Goal: Task Accomplishment & Management: Use online tool/utility

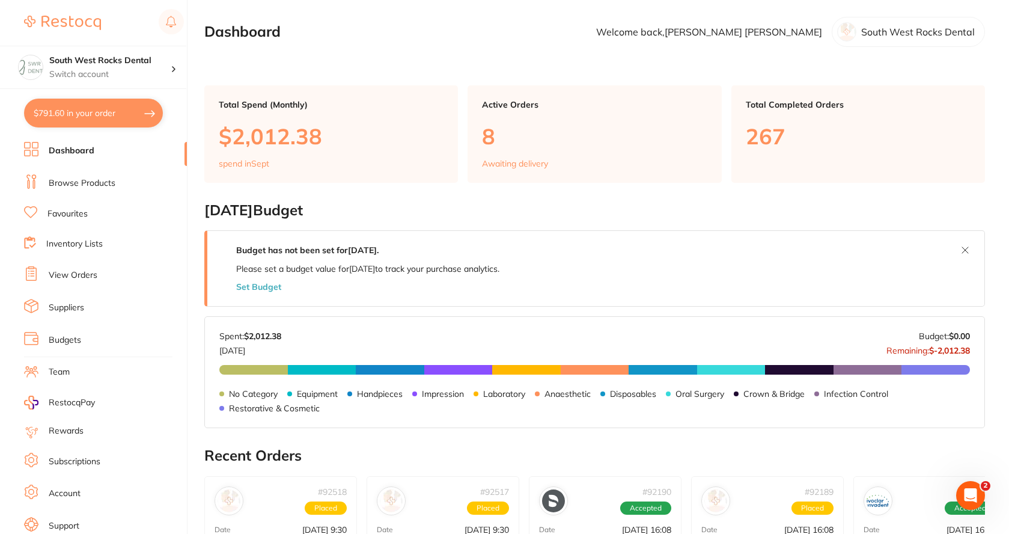
click at [60, 152] on link "Dashboard" at bounding box center [72, 151] width 46 height 12
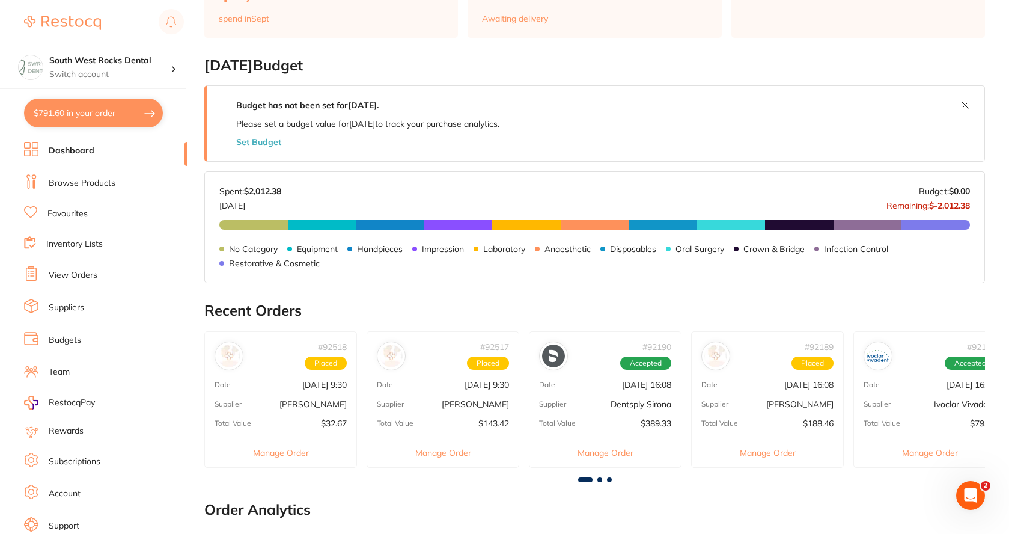
scroll to position [180, 0]
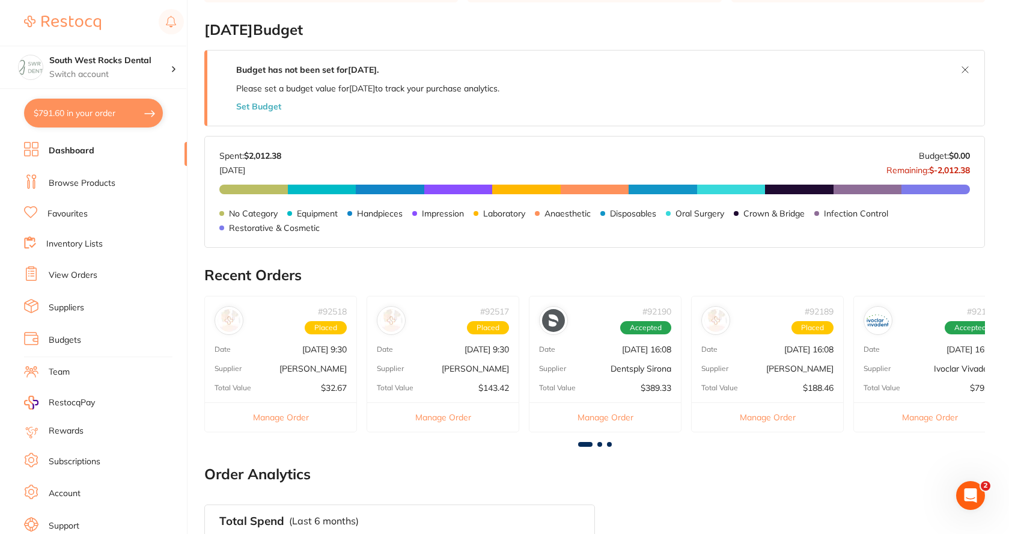
click at [917, 371] on div "Supplier Ivoclar Vivadent" at bounding box center [929, 369] width 151 height 10
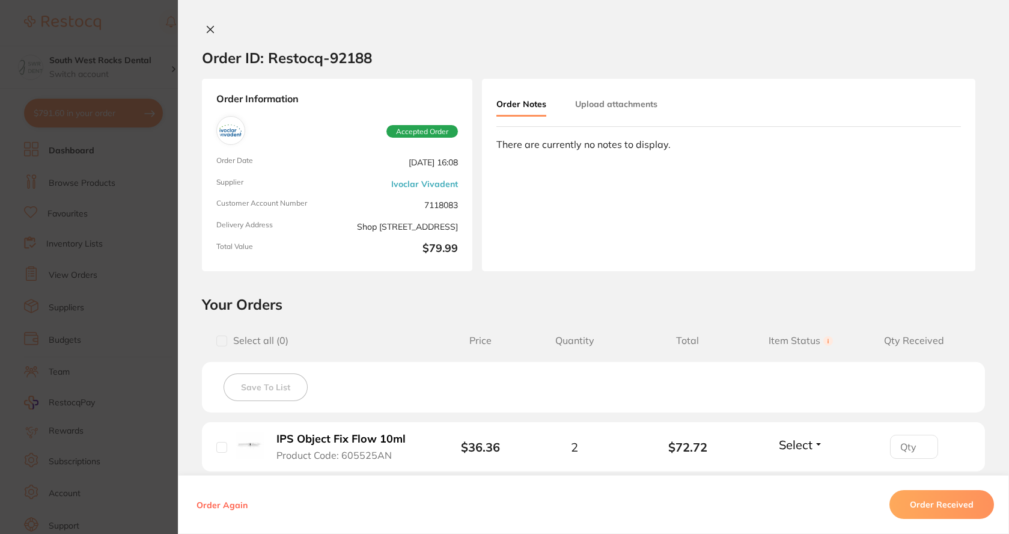
scroll to position [0, 0]
click at [818, 447] on button "Select" at bounding box center [802, 444] width 52 height 15
click at [801, 469] on span "Received" at bounding box center [801, 470] width 31 height 9
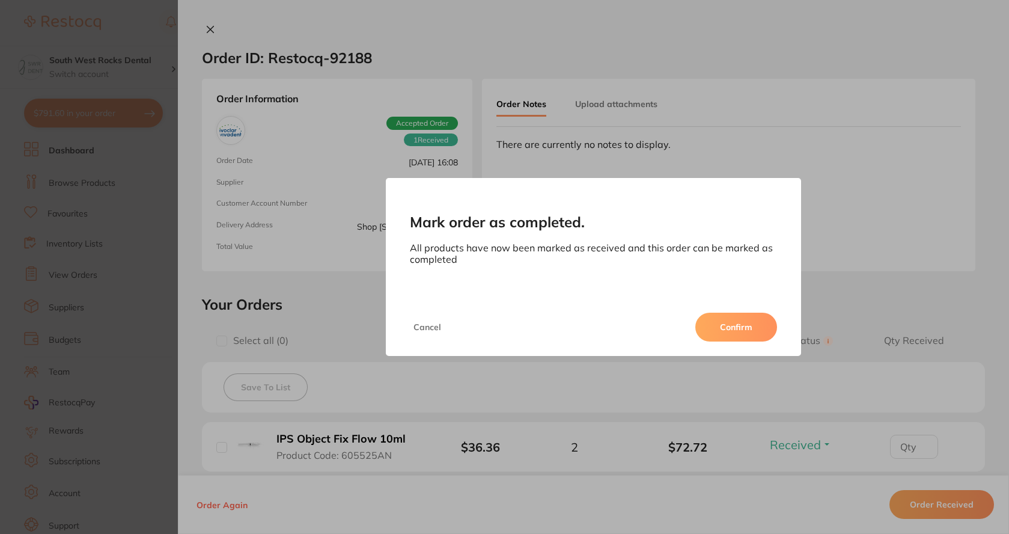
click at [759, 326] on button "Confirm" at bounding box center [737, 327] width 82 height 29
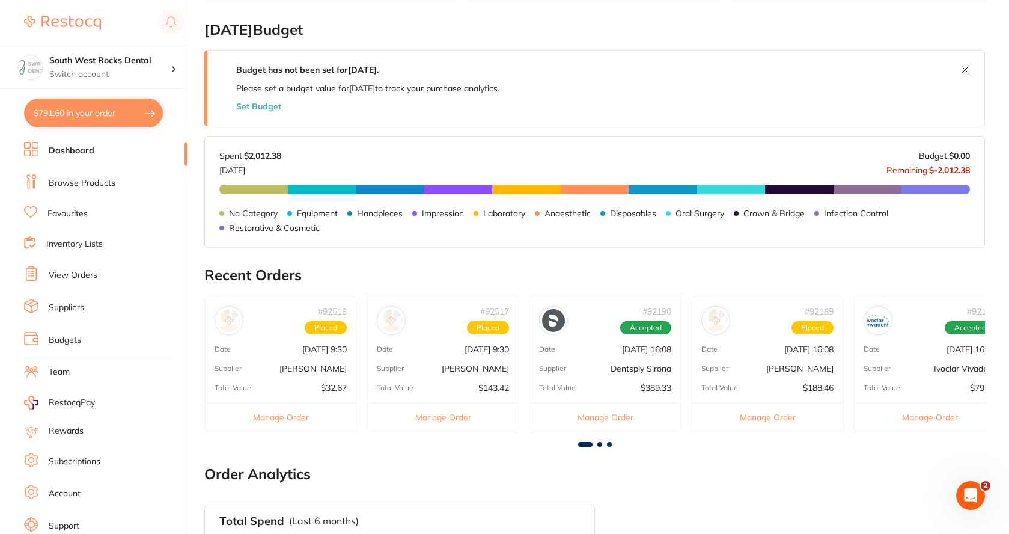
click at [668, 367] on p "Dentsply Sirona" at bounding box center [641, 369] width 61 height 10
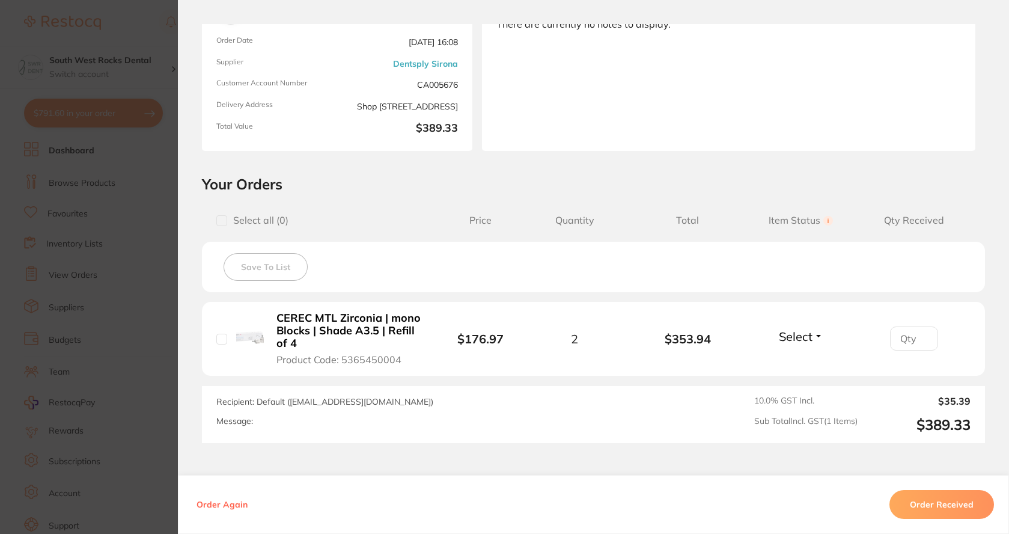
click at [814, 338] on button "Select" at bounding box center [802, 336] width 52 height 15
click at [800, 363] on span "Received" at bounding box center [801, 362] width 31 height 9
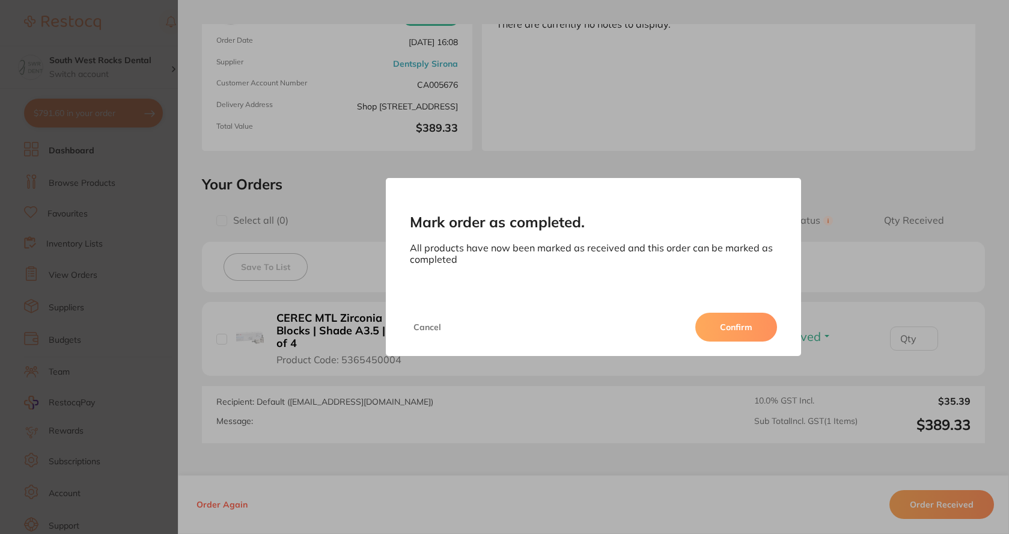
click at [747, 329] on button "Confirm" at bounding box center [737, 327] width 82 height 29
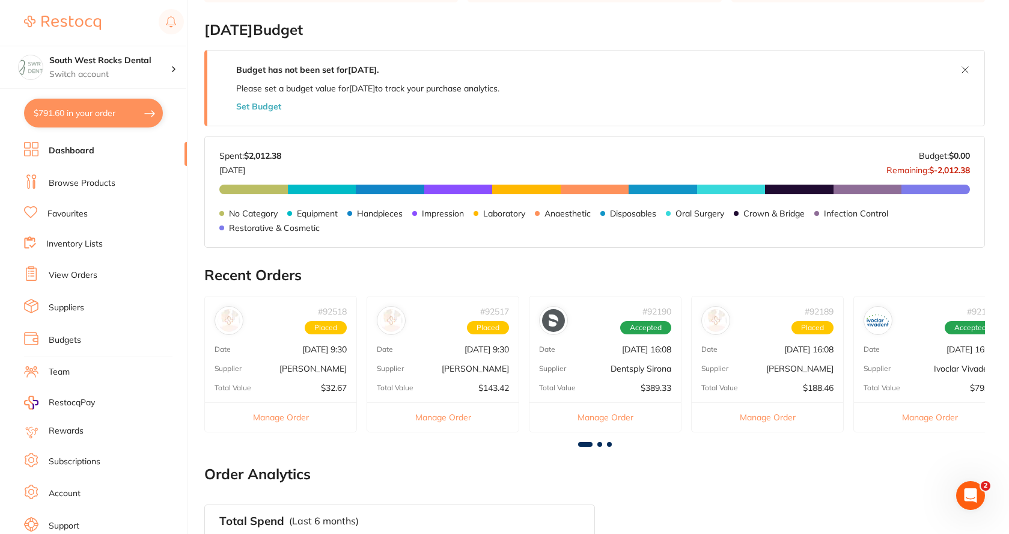
click at [599, 444] on span at bounding box center [600, 444] width 5 height 5
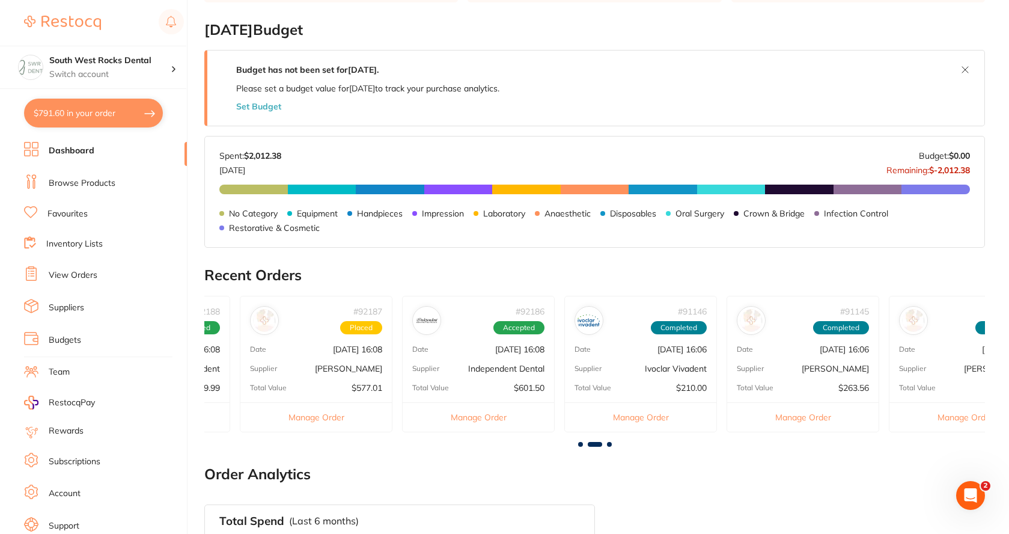
scroll to position [0, 781]
click at [366, 348] on p "[DATE] 16:08" at bounding box center [352, 349] width 49 height 10
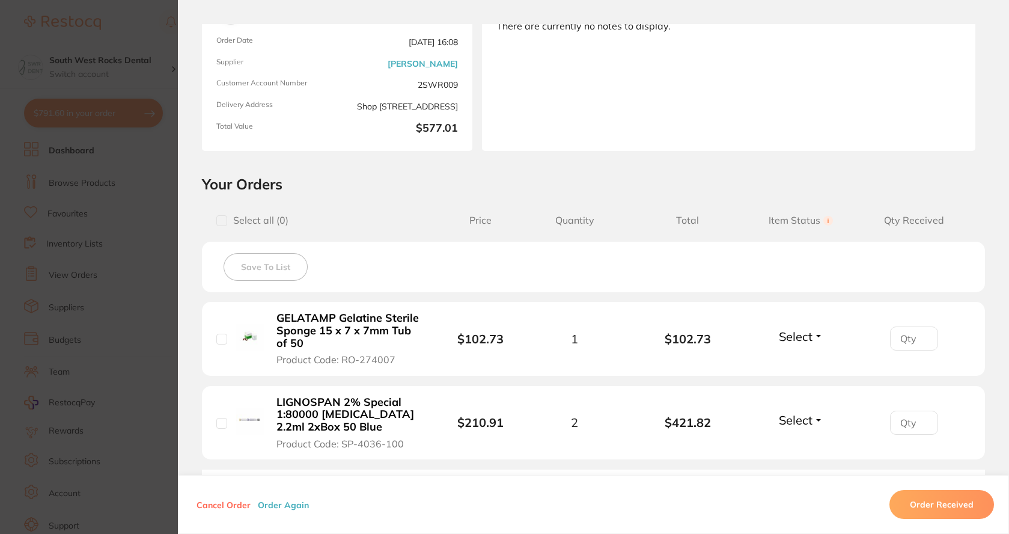
scroll to position [0, 0]
click at [811, 339] on button "Select" at bounding box center [802, 336] width 52 height 15
click at [794, 364] on span "Received" at bounding box center [801, 362] width 31 height 9
click at [811, 418] on button "Select" at bounding box center [802, 419] width 52 height 15
click at [804, 448] on span "Received" at bounding box center [801, 445] width 31 height 9
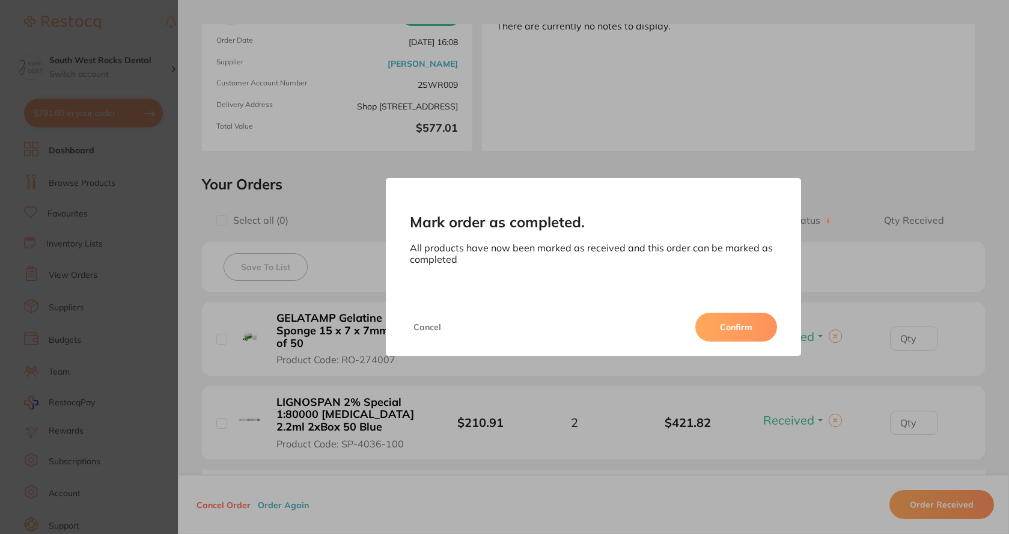
click at [745, 325] on button "Confirm" at bounding box center [737, 327] width 82 height 29
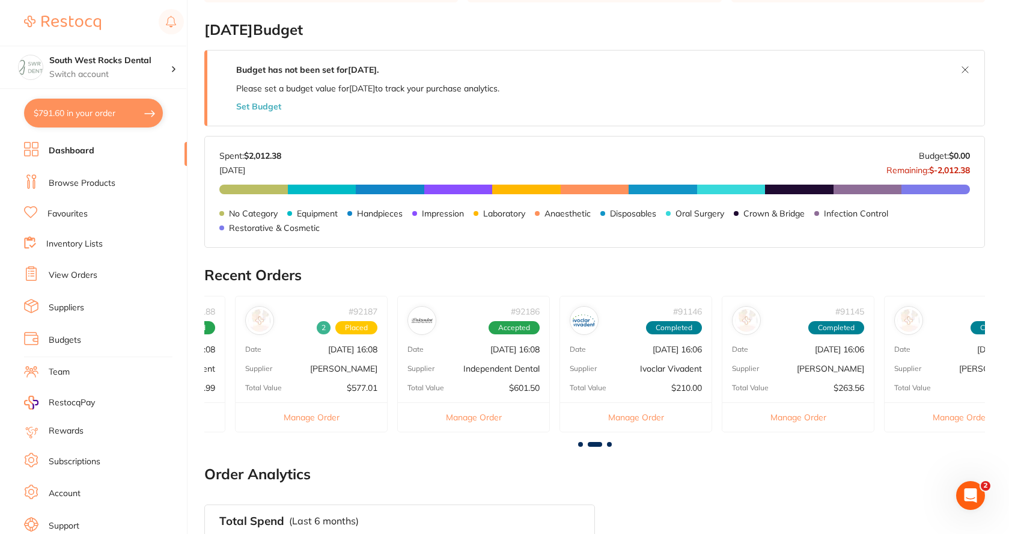
click at [338, 348] on p "[DATE] 16:08" at bounding box center [352, 349] width 49 height 10
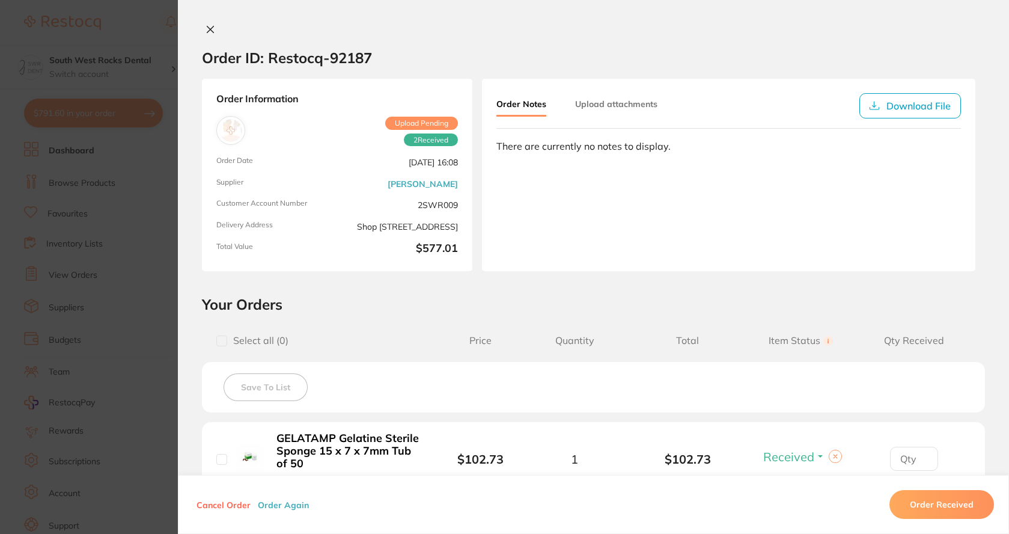
click at [207, 29] on icon at bounding box center [210, 29] width 7 height 7
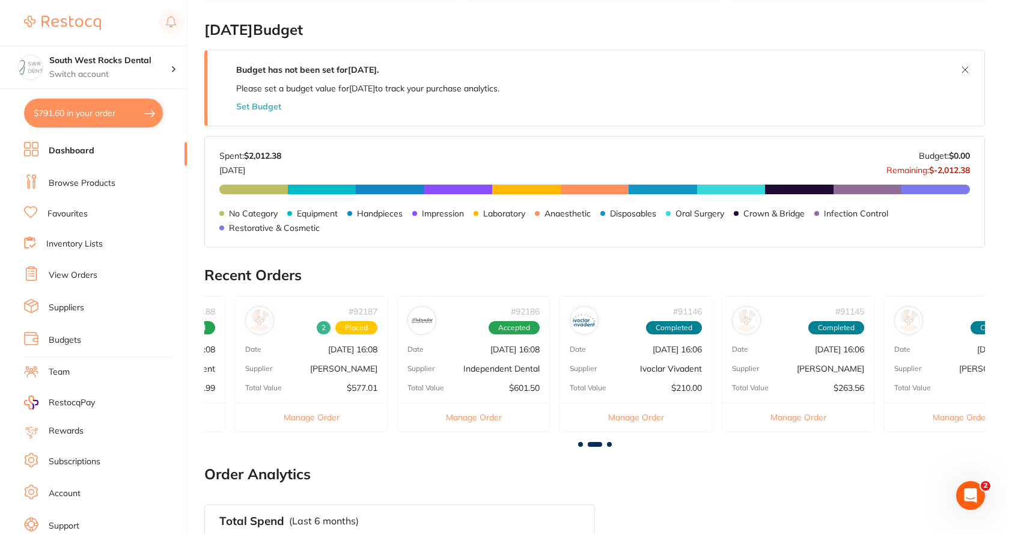
click at [581, 444] on span at bounding box center [580, 444] width 5 height 5
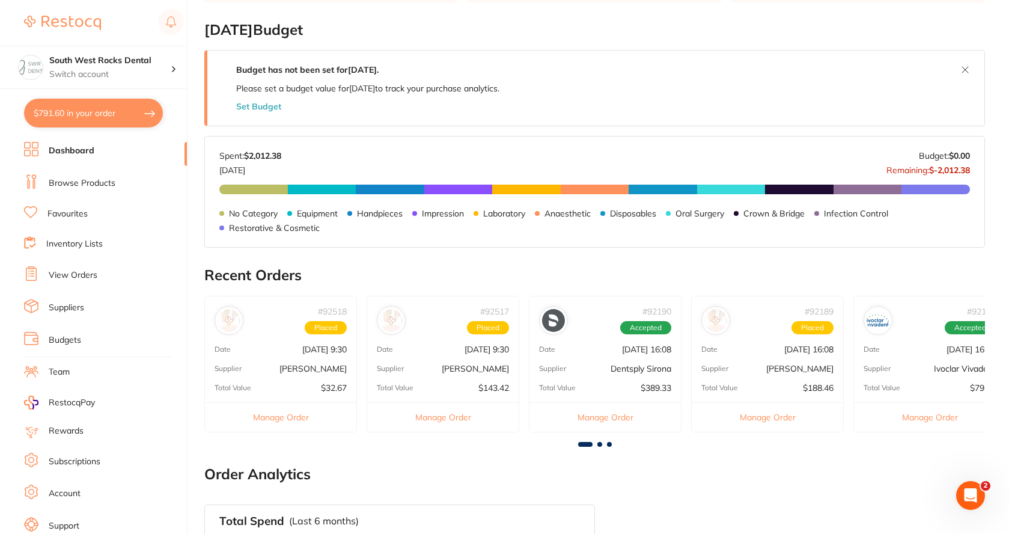
click at [620, 376] on div "# 92190 Accepted Date [DATE] 16:08 Supplier Dentsply Sirona Total Value $389.33…" at bounding box center [605, 364] width 153 height 136
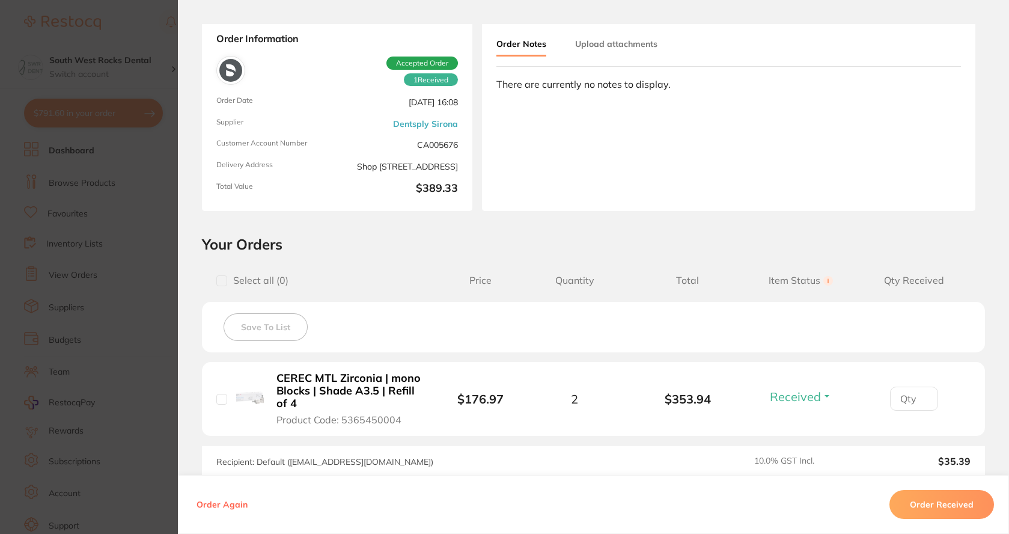
scroll to position [120, 0]
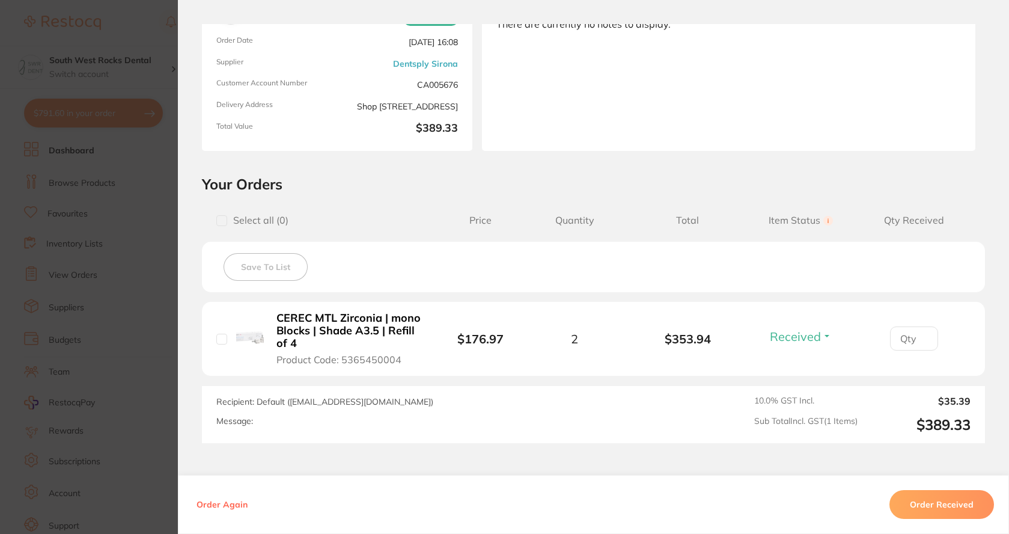
click at [914, 506] on button "Order Received" at bounding box center [942, 504] width 105 height 29
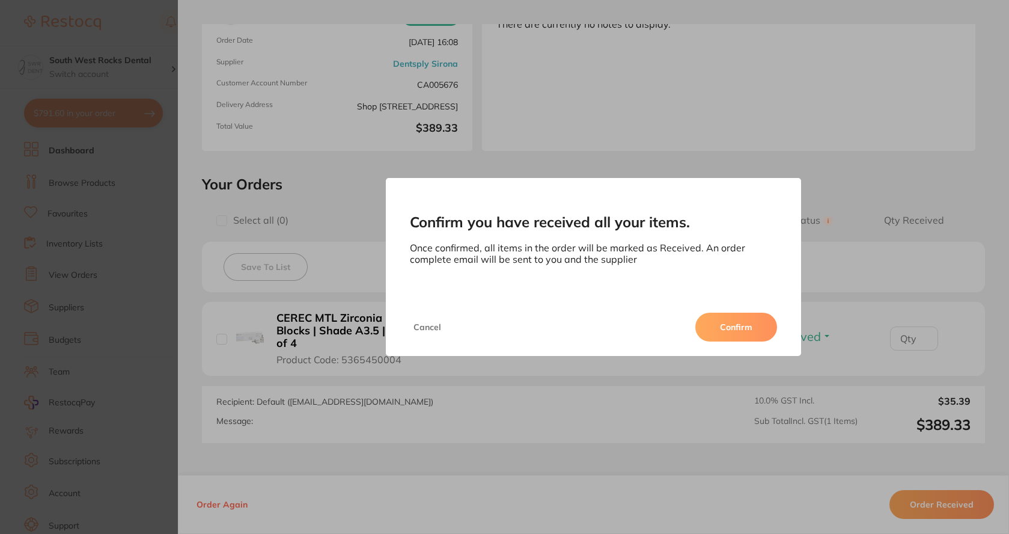
click at [727, 327] on button "Confirm" at bounding box center [737, 327] width 82 height 29
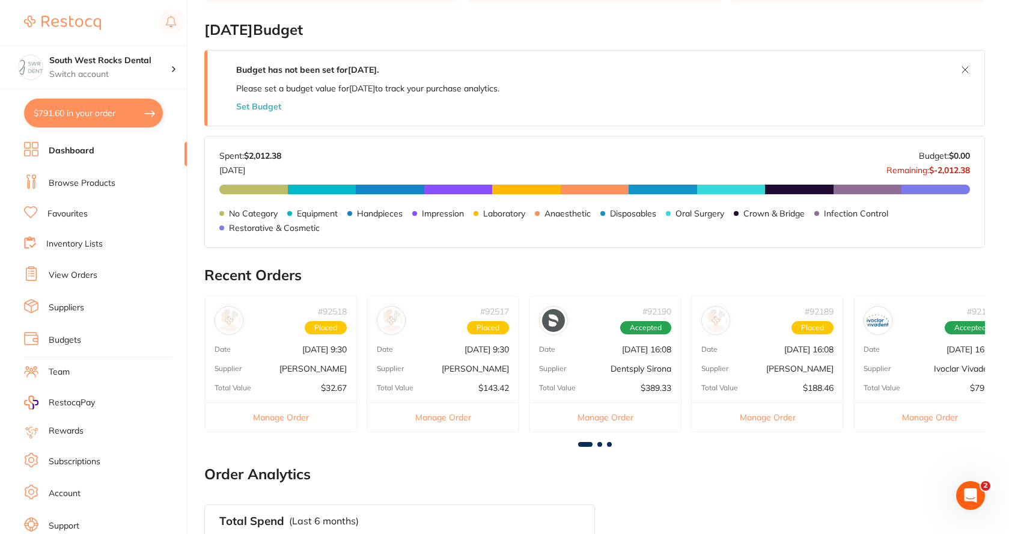
scroll to position [0, 0]
click at [598, 446] on span at bounding box center [600, 444] width 5 height 5
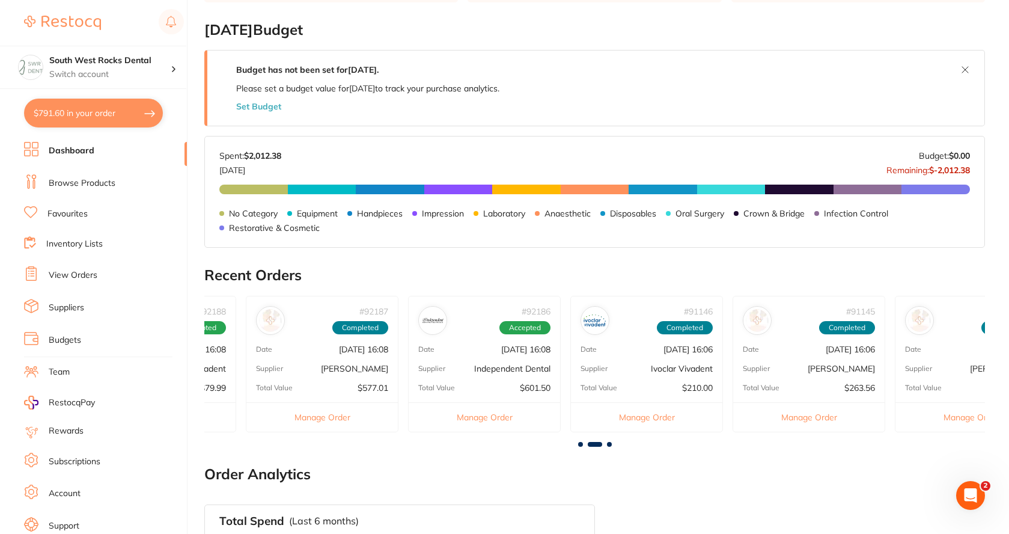
scroll to position [0, 781]
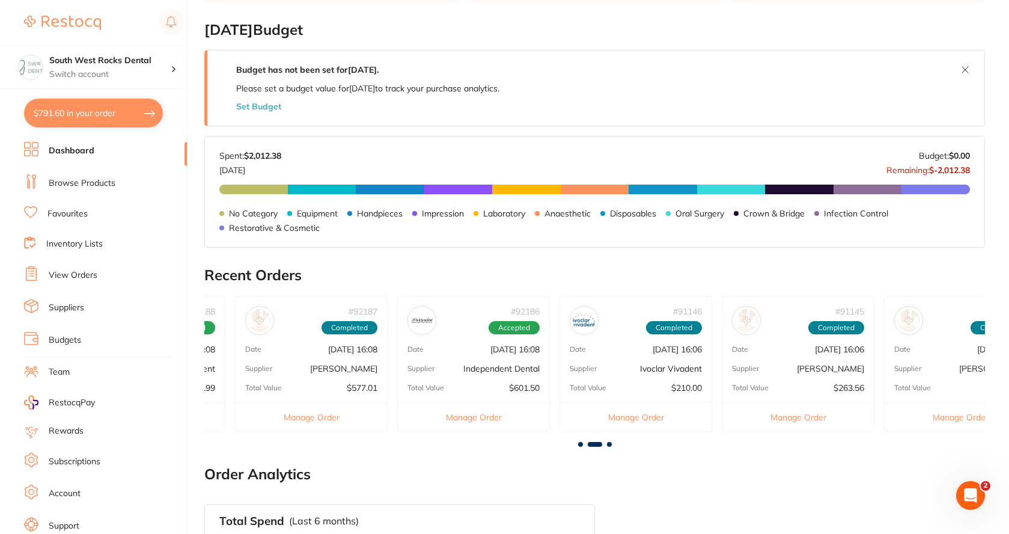
click at [508, 358] on div "# 92186 Accepted Date [DATE] 16:08 Supplier Independent Dental Total Value $601…" at bounding box center [473, 364] width 153 height 136
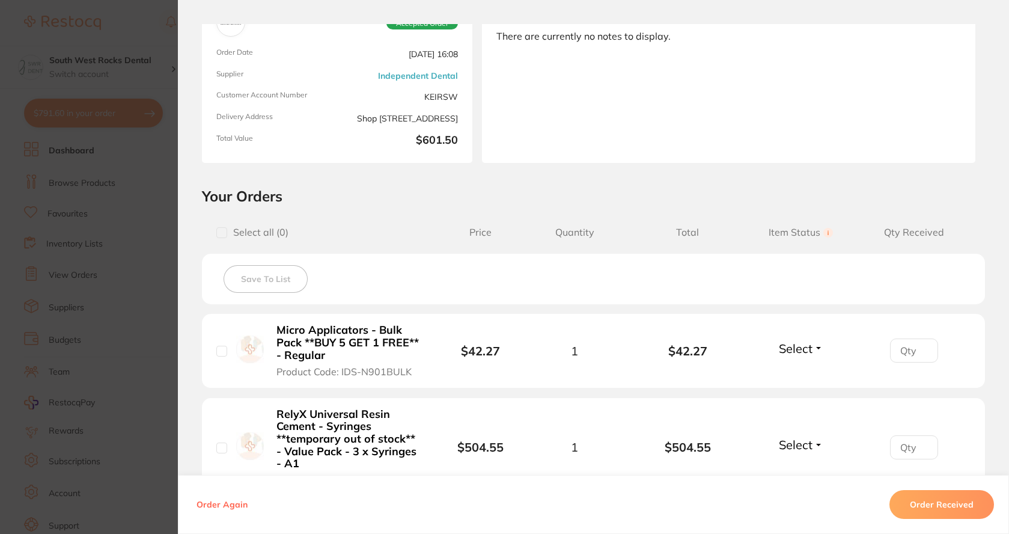
scroll to position [0, 0]
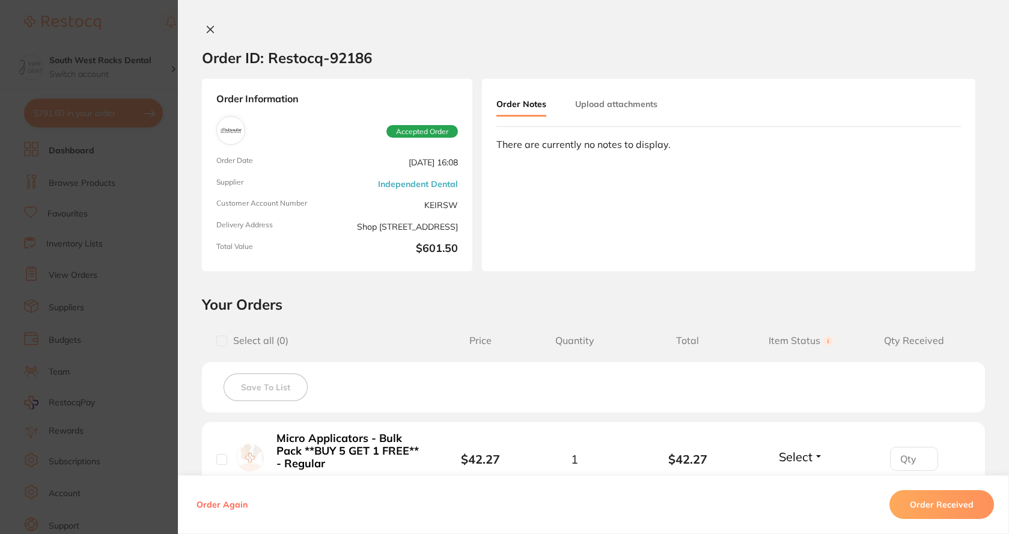
click at [206, 29] on icon at bounding box center [211, 30] width 10 height 10
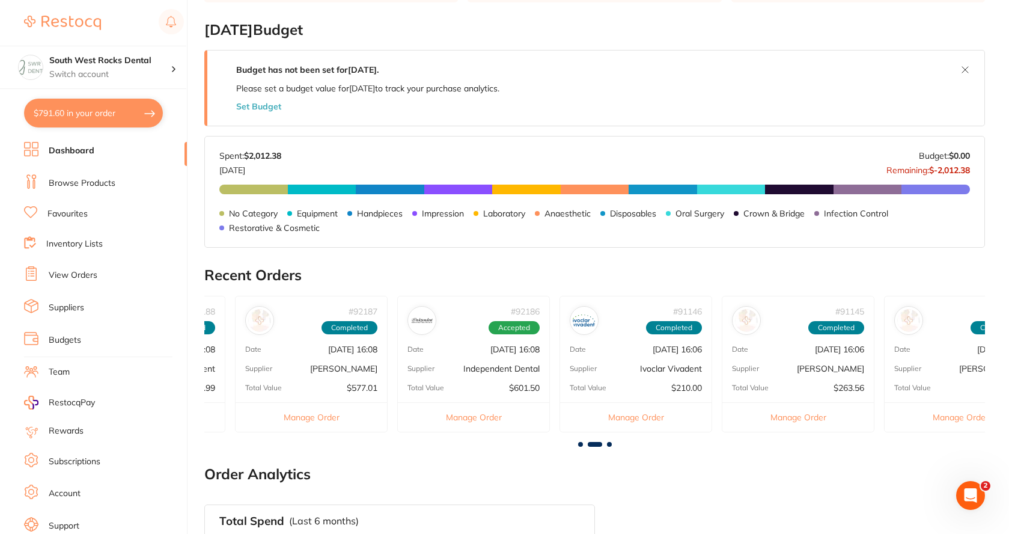
click at [812, 363] on div "# 91145 Completed Date [DATE] 16:06 Supplier [PERSON_NAME] Total Value $263.56 …" at bounding box center [798, 364] width 153 height 136
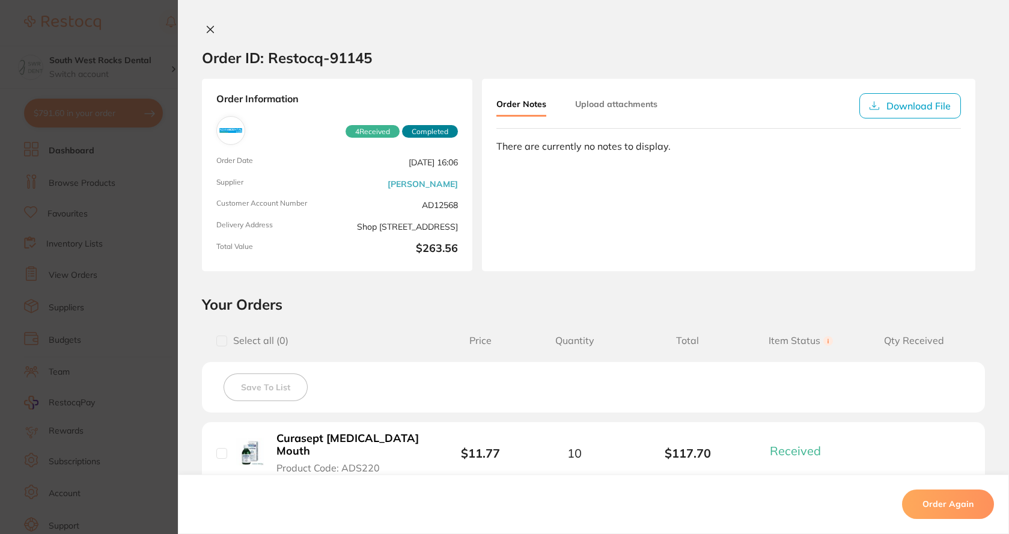
click at [207, 31] on icon at bounding box center [210, 29] width 7 height 7
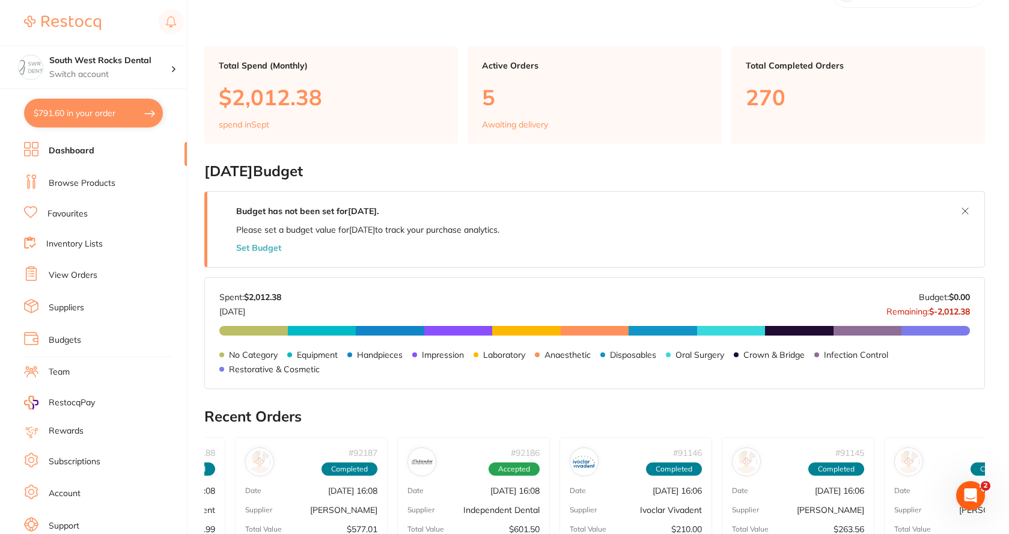
scroll to position [120, 0]
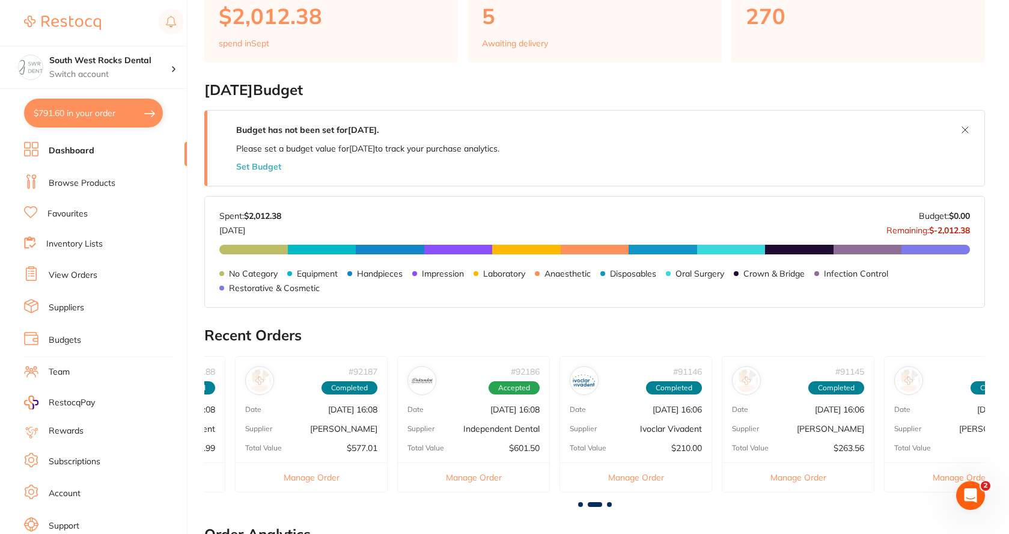
click at [977, 412] on p "[DATE] 16:06" at bounding box center [1001, 410] width 49 height 10
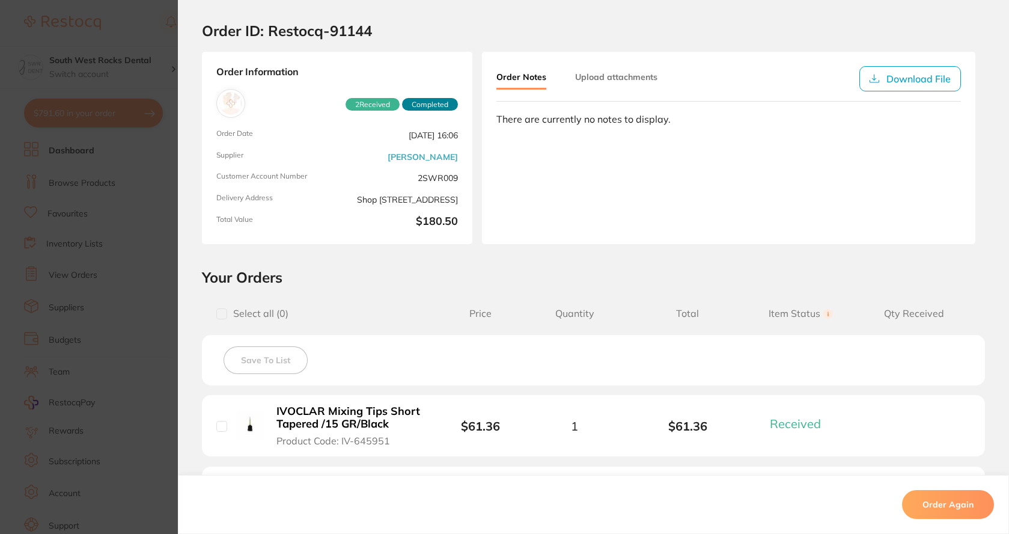
scroll to position [0, 0]
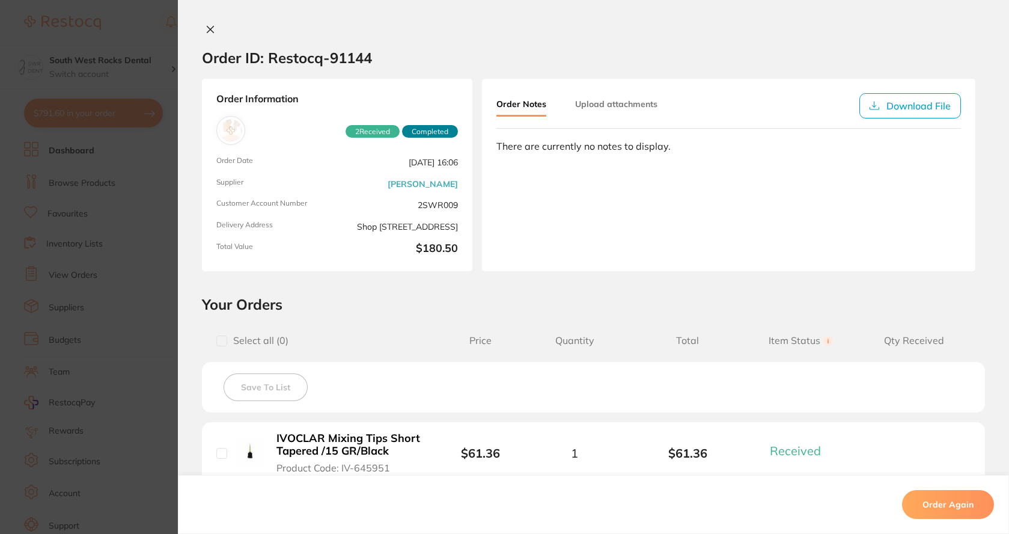
click at [209, 31] on icon at bounding box center [210, 29] width 7 height 7
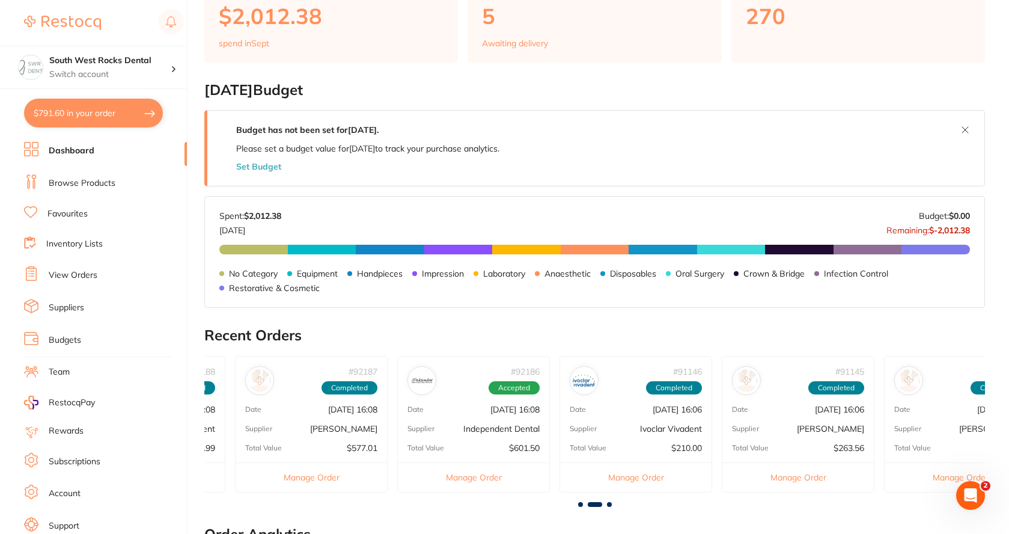
click at [608, 503] on span at bounding box center [609, 504] width 5 height 5
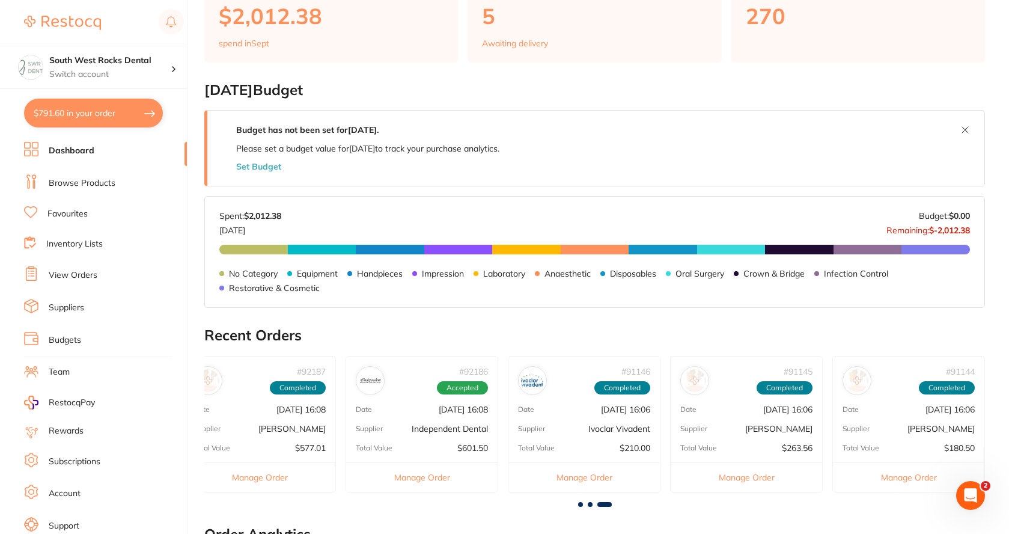
click at [929, 433] on p "[PERSON_NAME]" at bounding box center [941, 429] width 67 height 10
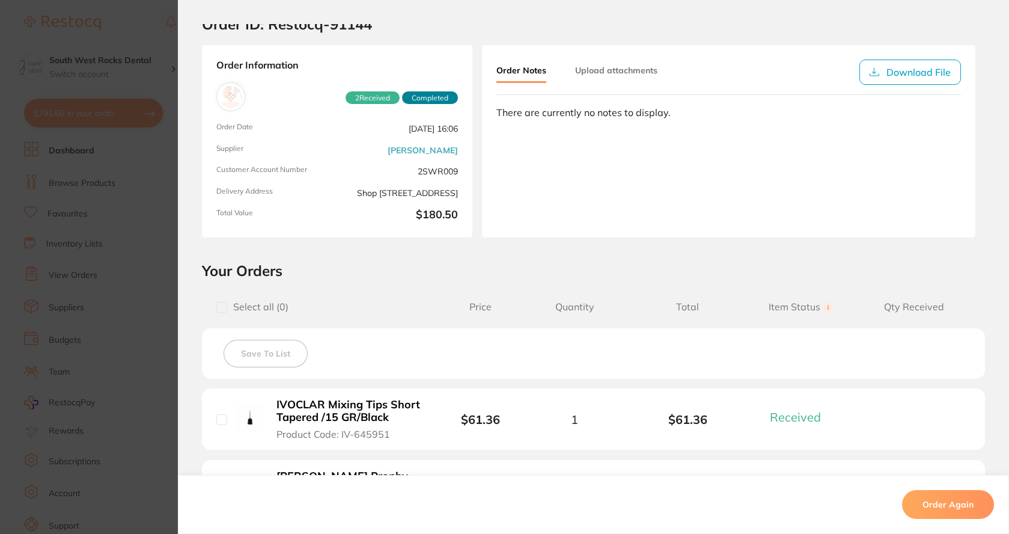
scroll to position [0, 0]
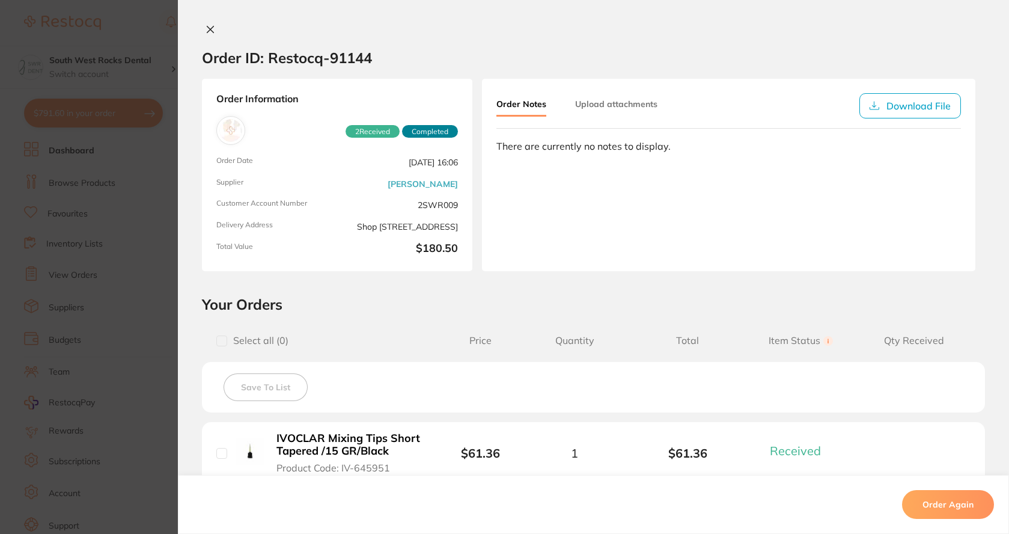
click at [208, 30] on icon at bounding box center [210, 29] width 7 height 7
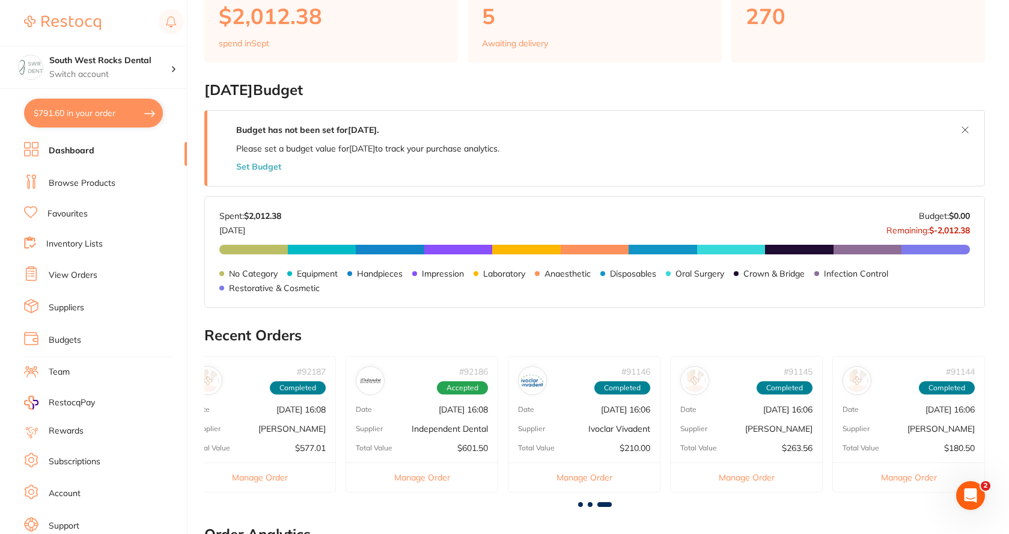
click at [72, 277] on link "View Orders" at bounding box center [73, 275] width 49 height 12
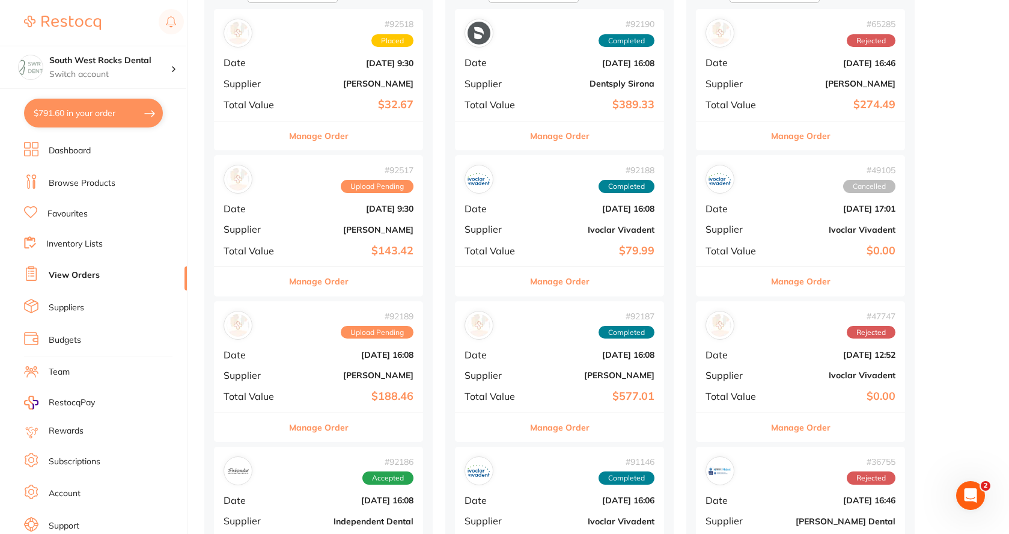
scroll to position [180, 0]
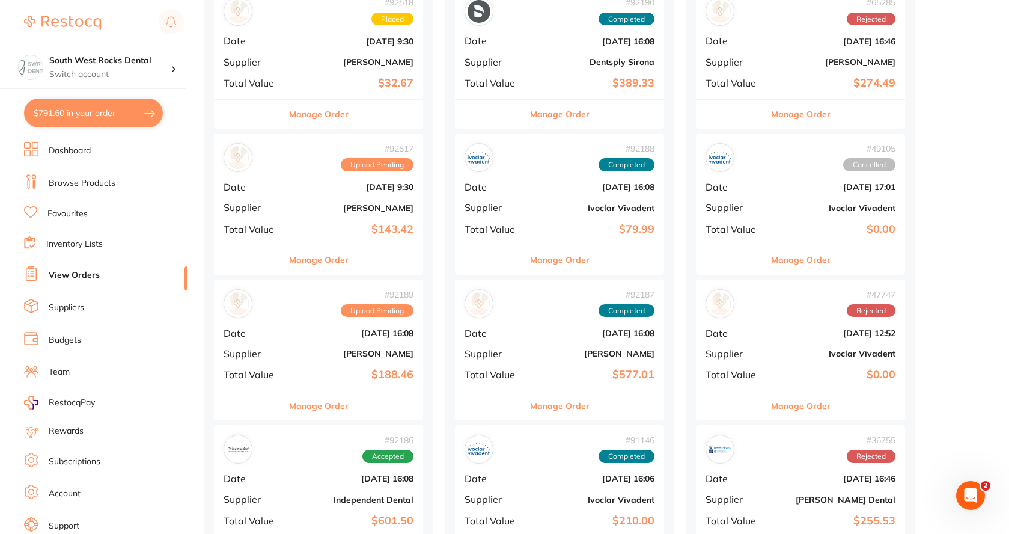
click at [580, 340] on div "# 92187 Completed Date [DATE] 16:08 Supplier [PERSON_NAME] Total Value $577.01" at bounding box center [559, 335] width 209 height 111
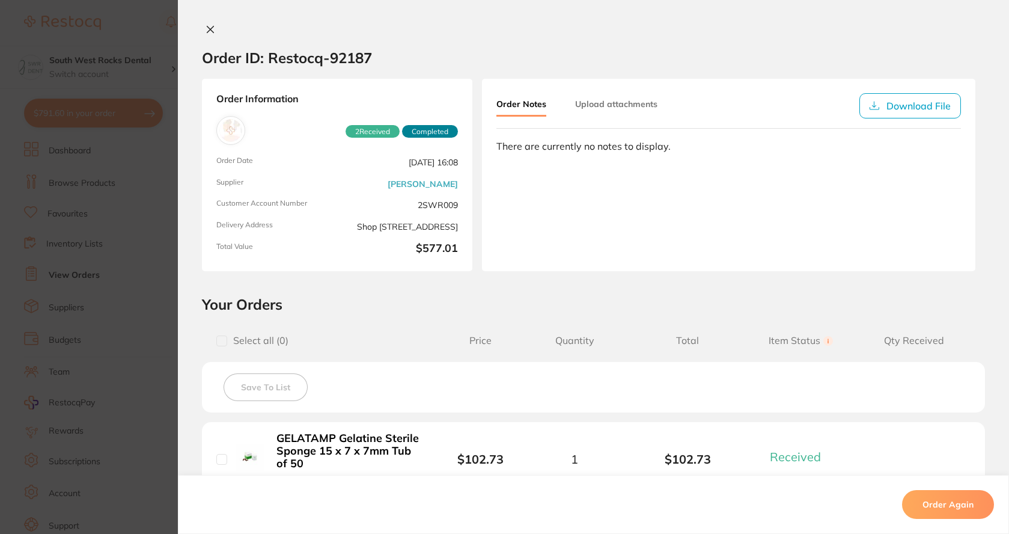
click at [207, 25] on icon at bounding box center [211, 30] width 10 height 10
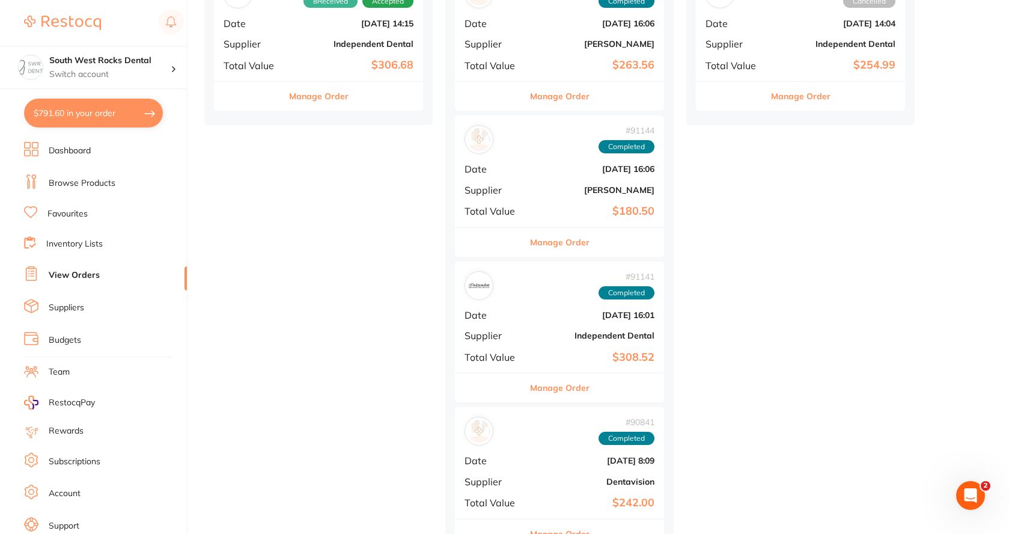
click at [607, 331] on b "Independent Dental" at bounding box center [594, 336] width 120 height 10
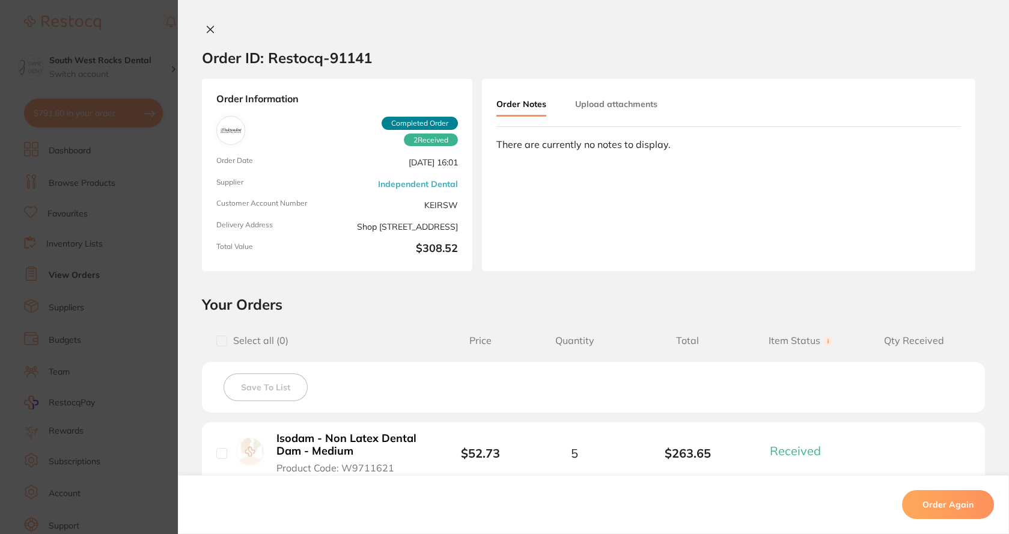
click at [210, 33] on icon at bounding box center [210, 29] width 7 height 7
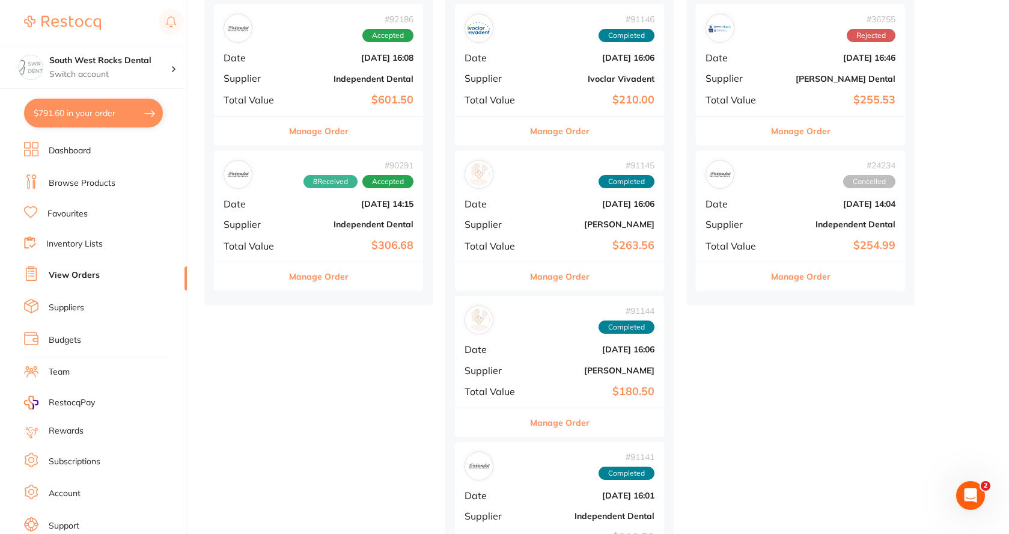
click at [602, 370] on b "[PERSON_NAME]" at bounding box center [594, 371] width 120 height 10
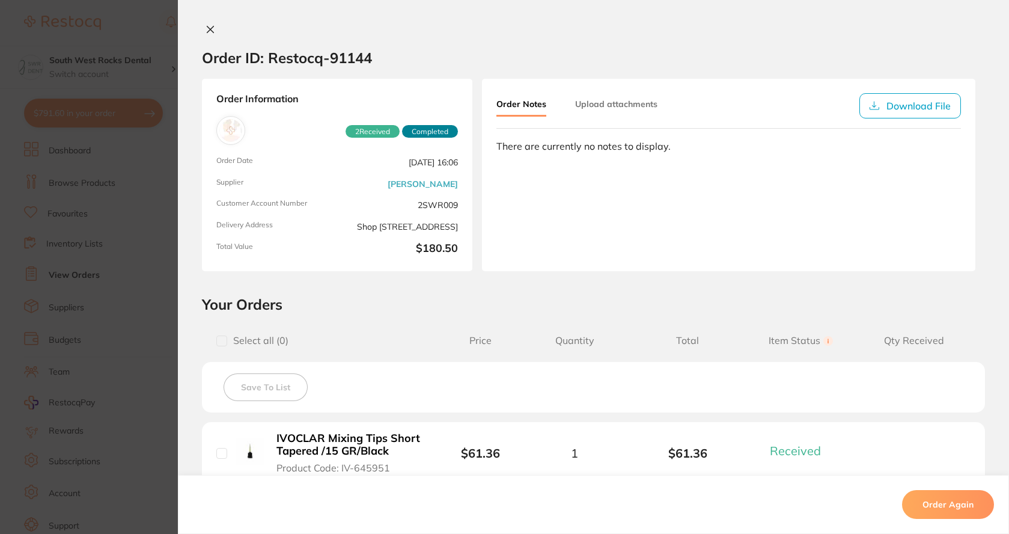
click at [207, 34] on icon at bounding box center [211, 30] width 10 height 10
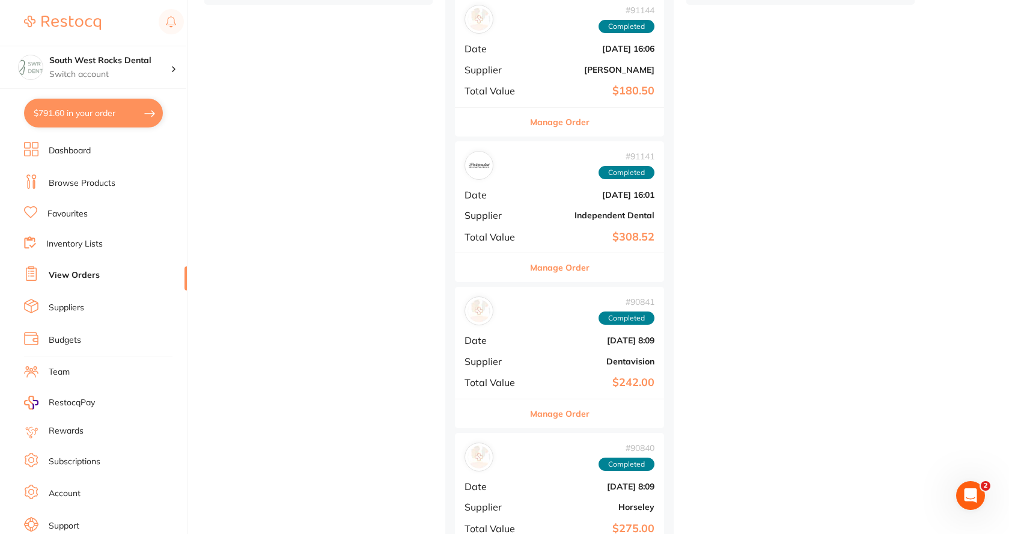
click at [611, 363] on b "Dentavision" at bounding box center [594, 361] width 120 height 10
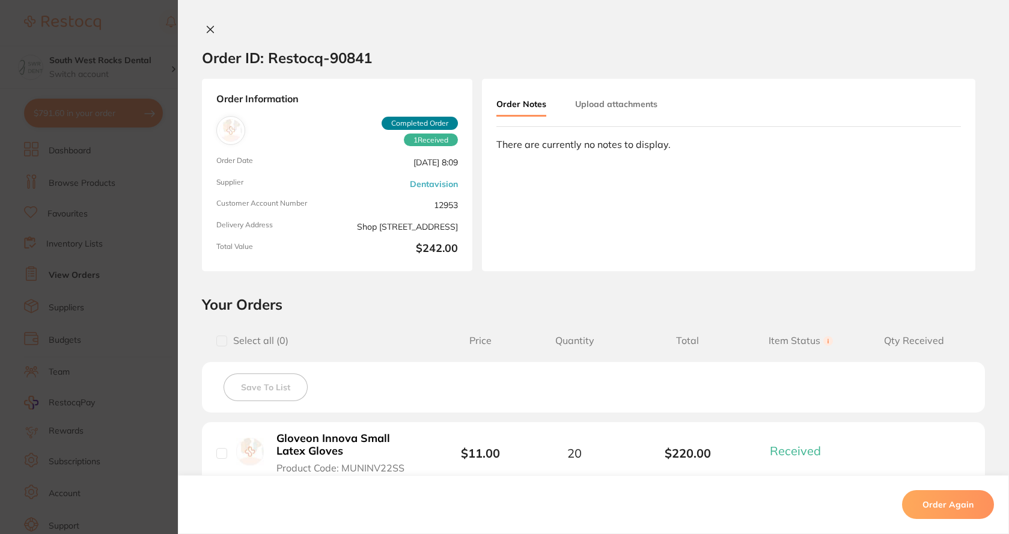
click at [206, 28] on icon at bounding box center [211, 30] width 10 height 10
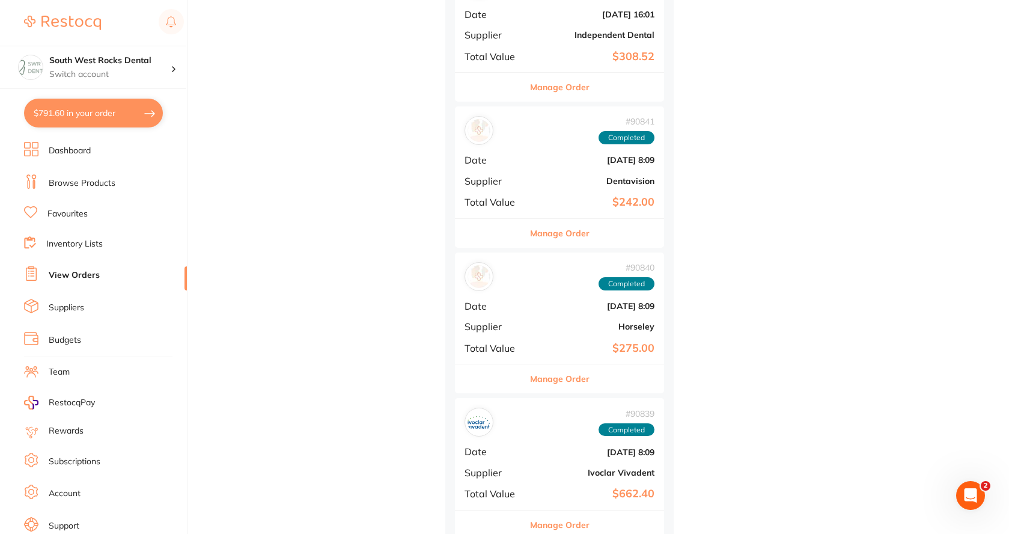
click at [578, 322] on b "Horseley" at bounding box center [594, 327] width 120 height 10
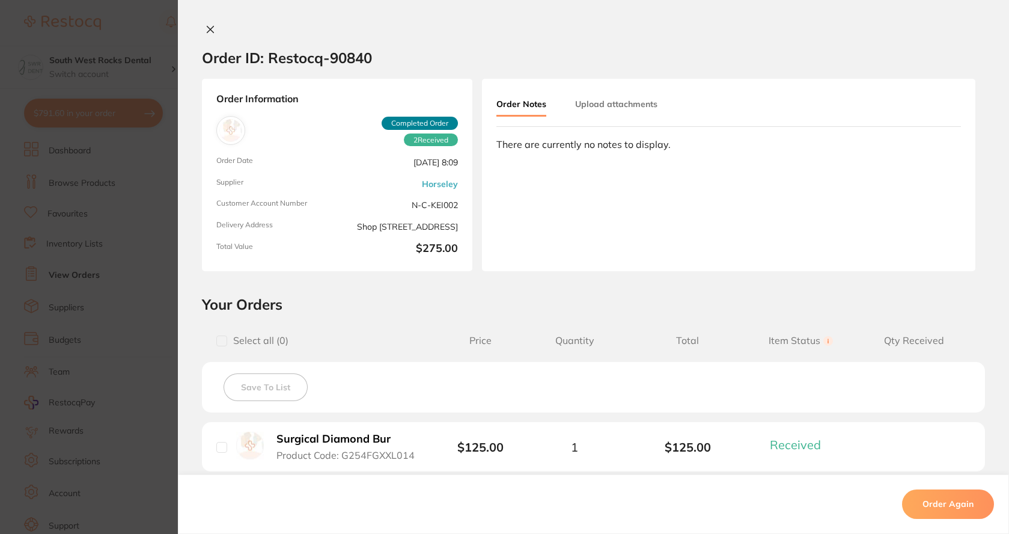
click at [212, 31] on button at bounding box center [210, 30] width 17 height 13
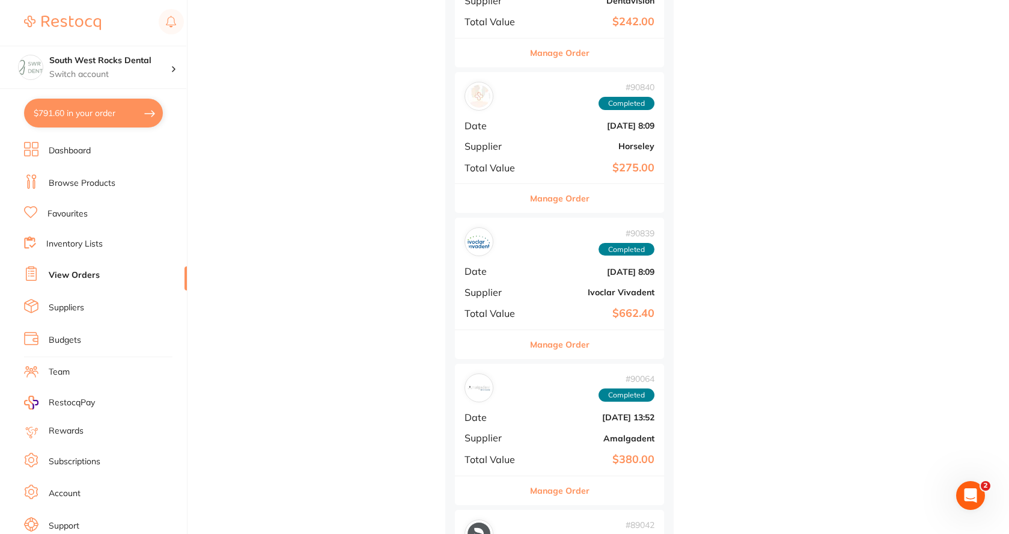
click at [589, 283] on div "# 90839 Completed Date [DATE] 8:09 Supplier Ivoclar Vivadent Total Value $662.40" at bounding box center [559, 273] width 209 height 111
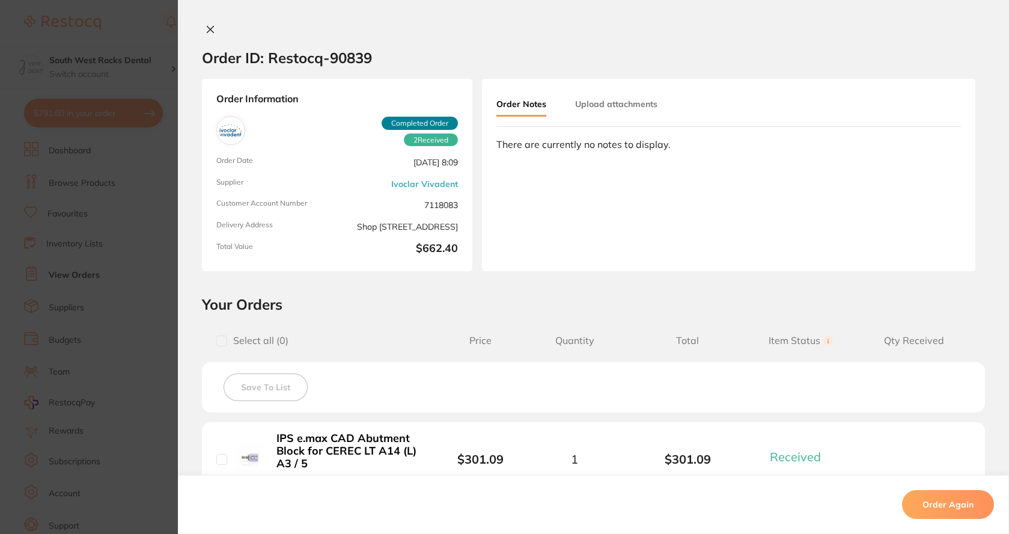
click at [206, 32] on icon at bounding box center [211, 30] width 10 height 10
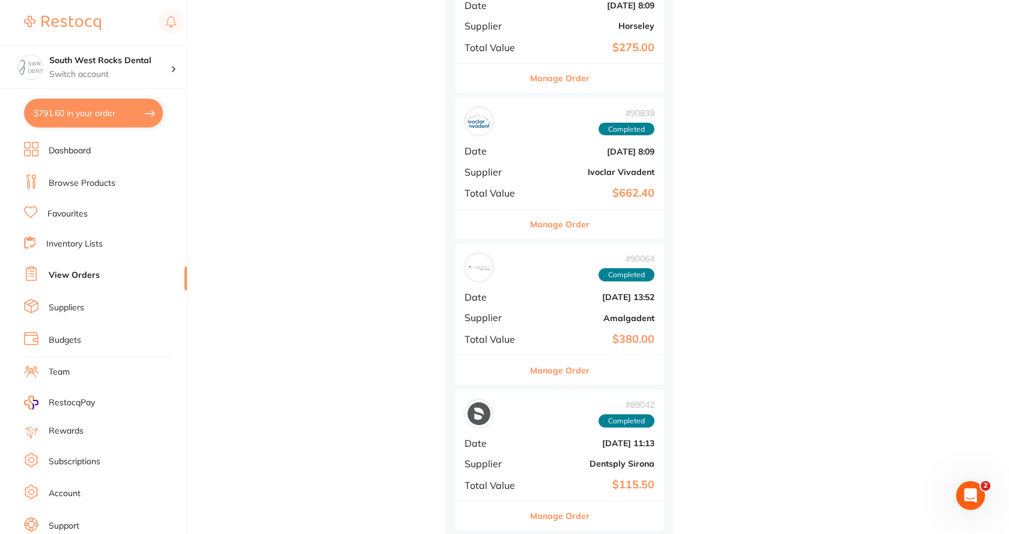
click at [597, 314] on b "Amalgadent" at bounding box center [594, 318] width 120 height 10
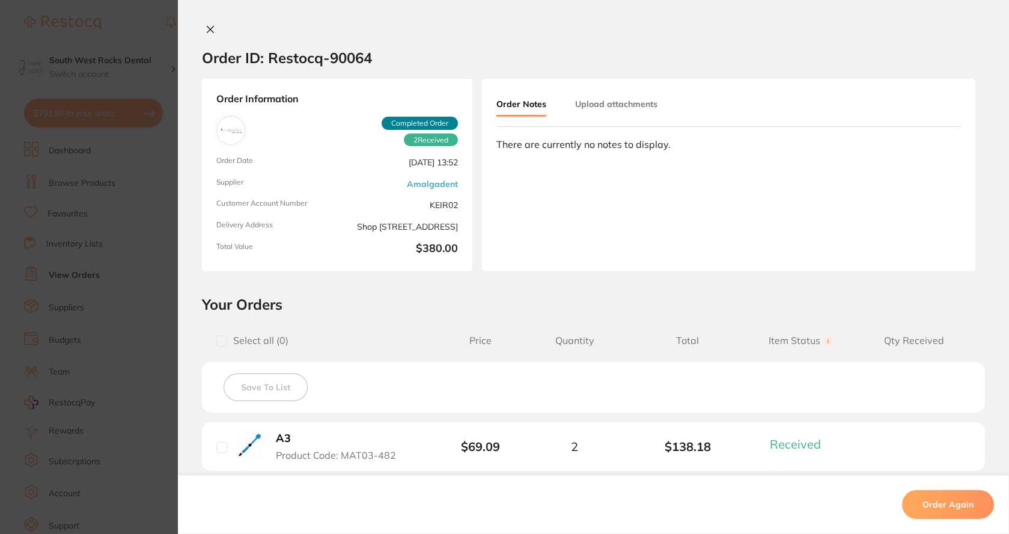
click at [207, 29] on icon at bounding box center [210, 29] width 7 height 7
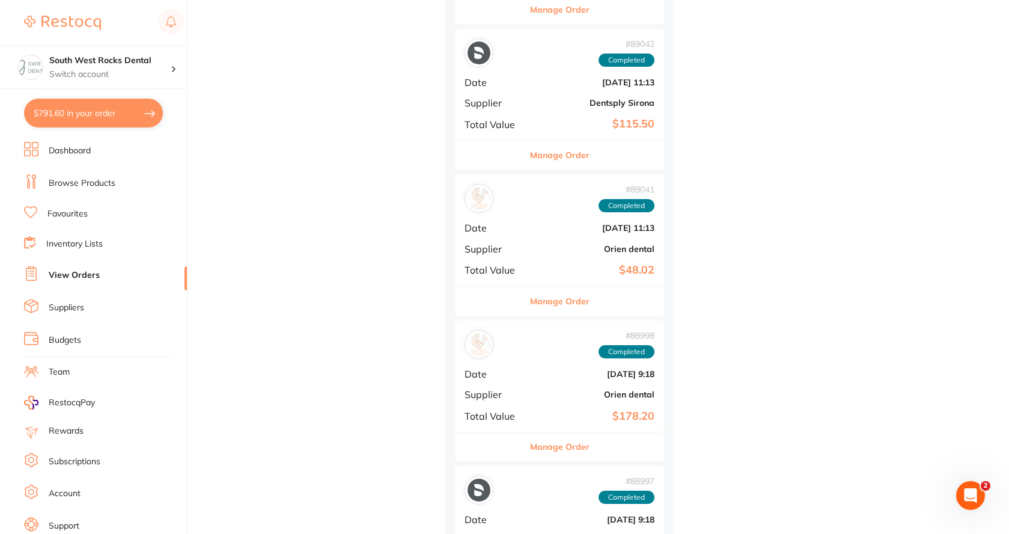
click at [569, 381] on div "# 88998 Completed Date [DATE] 9:18 Supplier Orien dental Total Value $178.20" at bounding box center [559, 375] width 209 height 111
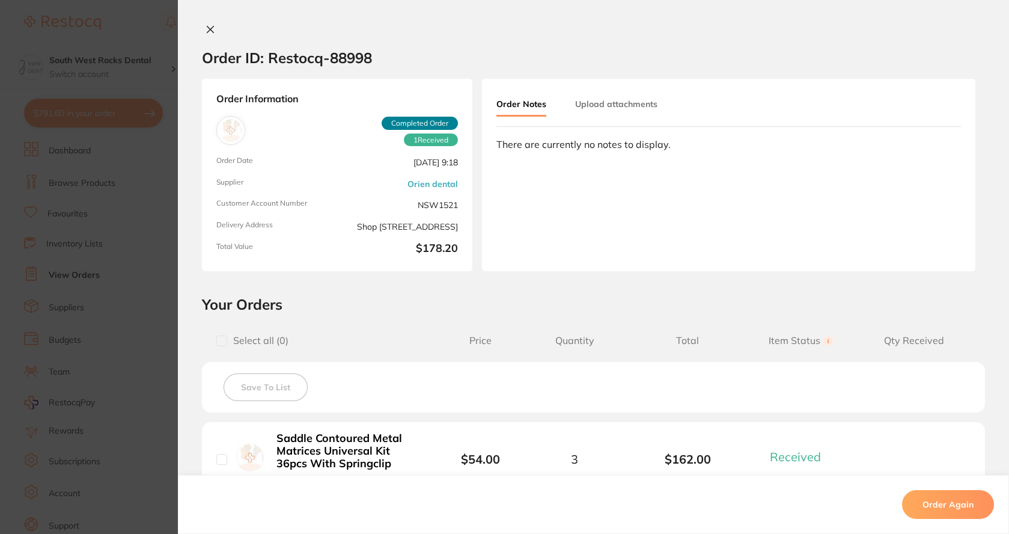
click at [209, 31] on icon at bounding box center [210, 29] width 7 height 7
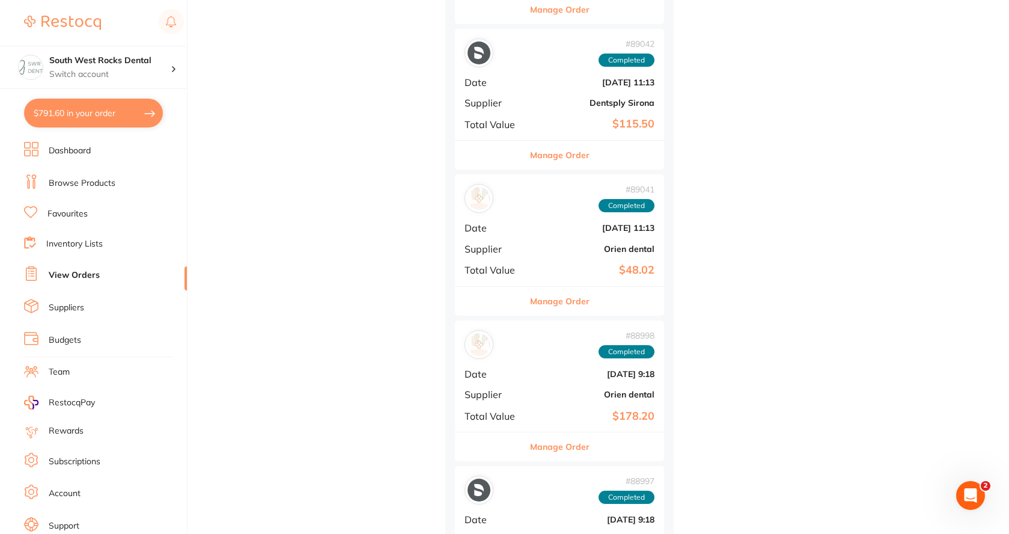
click at [563, 244] on b "Orien dental" at bounding box center [594, 249] width 120 height 10
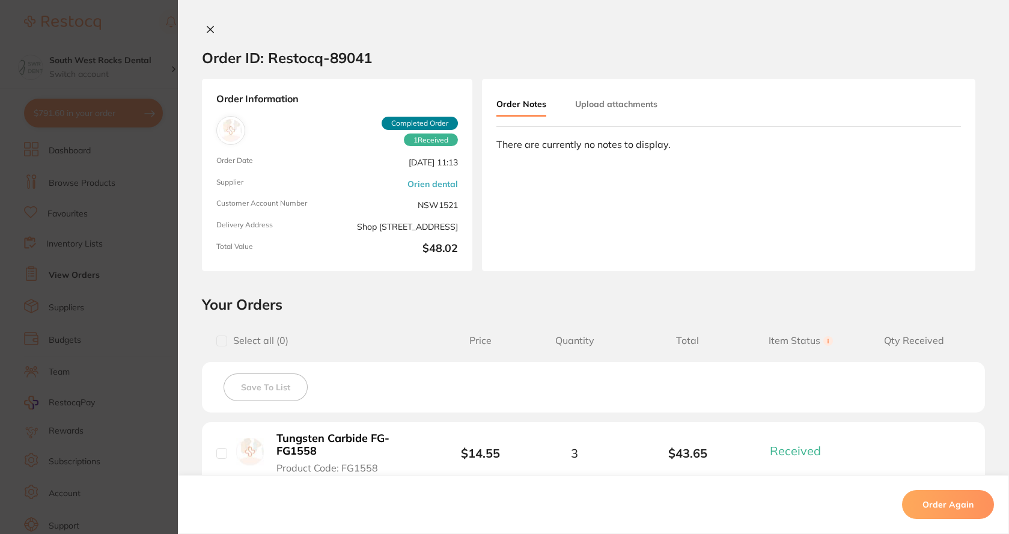
click at [206, 29] on icon at bounding box center [211, 30] width 10 height 10
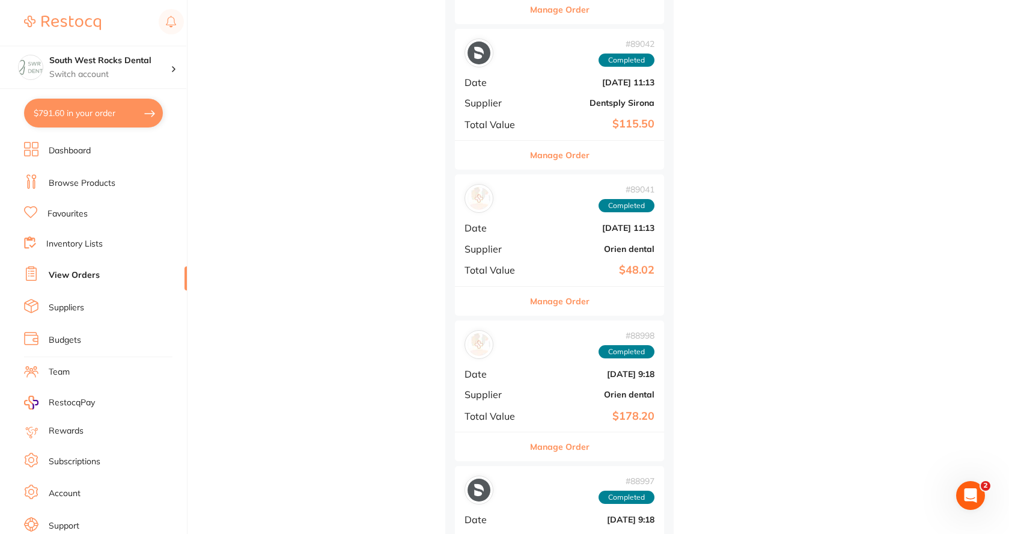
click at [564, 118] on b "$115.50" at bounding box center [594, 124] width 120 height 13
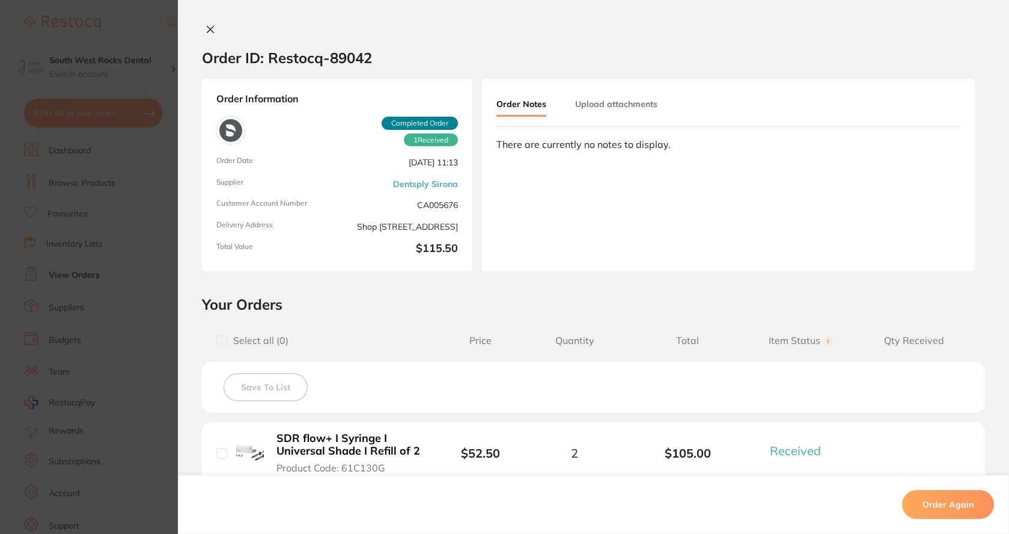
click at [207, 28] on icon at bounding box center [211, 30] width 10 height 10
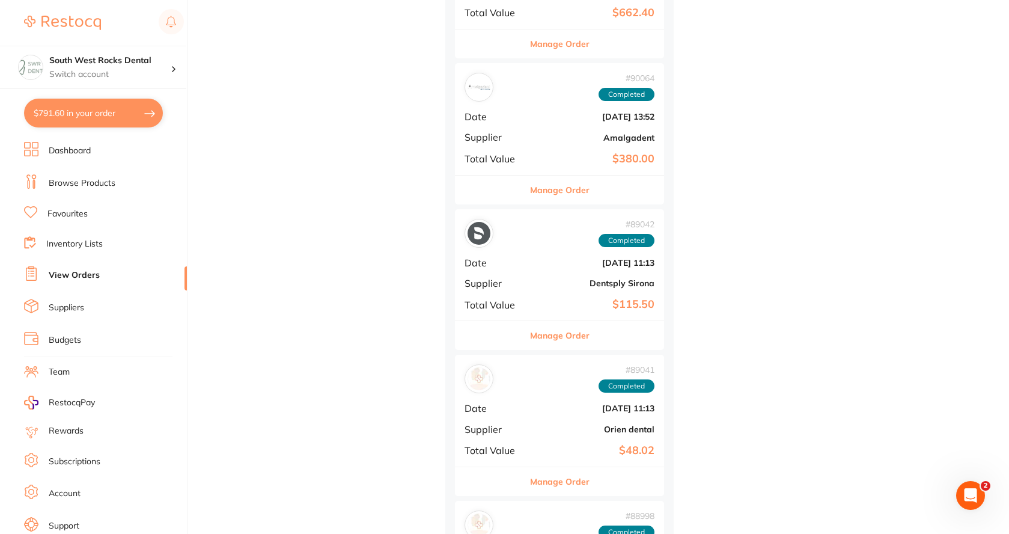
click at [581, 139] on b "Amalgadent" at bounding box center [594, 138] width 120 height 10
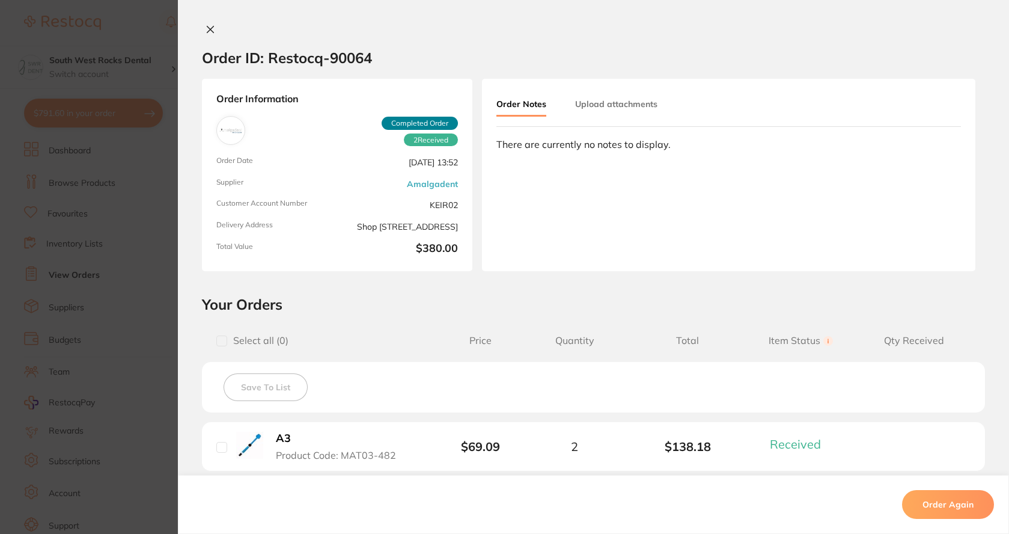
drag, startPoint x: 212, startPoint y: 31, endPoint x: 311, endPoint y: 52, distance: 102.1
click at [212, 31] on button at bounding box center [210, 30] width 17 height 13
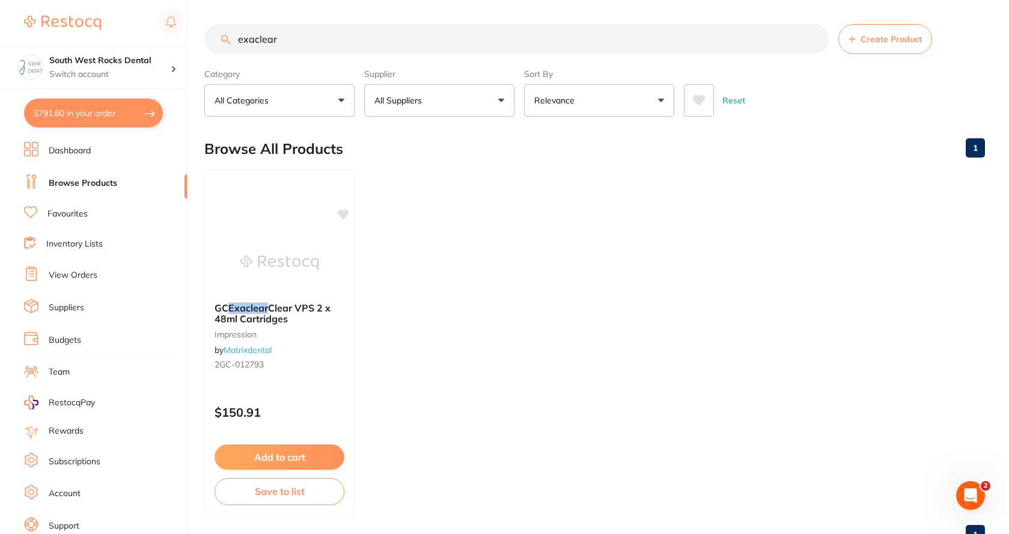
click at [298, 43] on input "exaclear" at bounding box center [516, 39] width 625 height 30
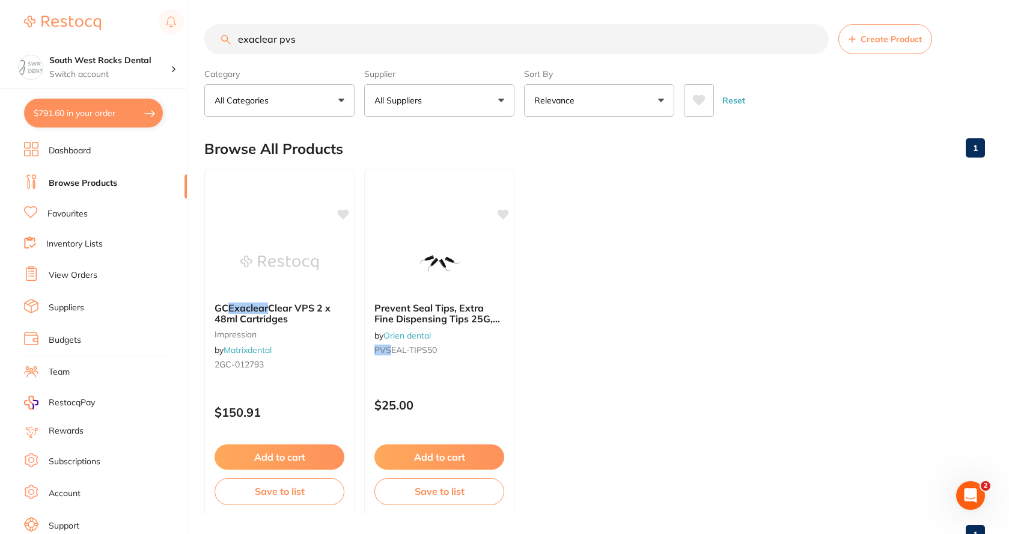
type input "exaclear pvs"
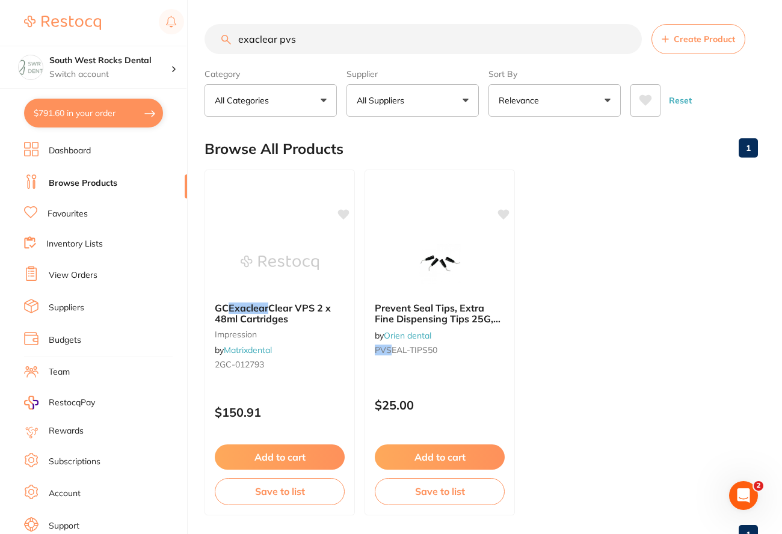
drag, startPoint x: 302, startPoint y: 41, endPoint x: 230, endPoint y: 43, distance: 72.8
click at [230, 43] on div "exaclear pvs Create Product" at bounding box center [480, 39] width 553 height 30
